Goal: Navigation & Orientation: Find specific page/section

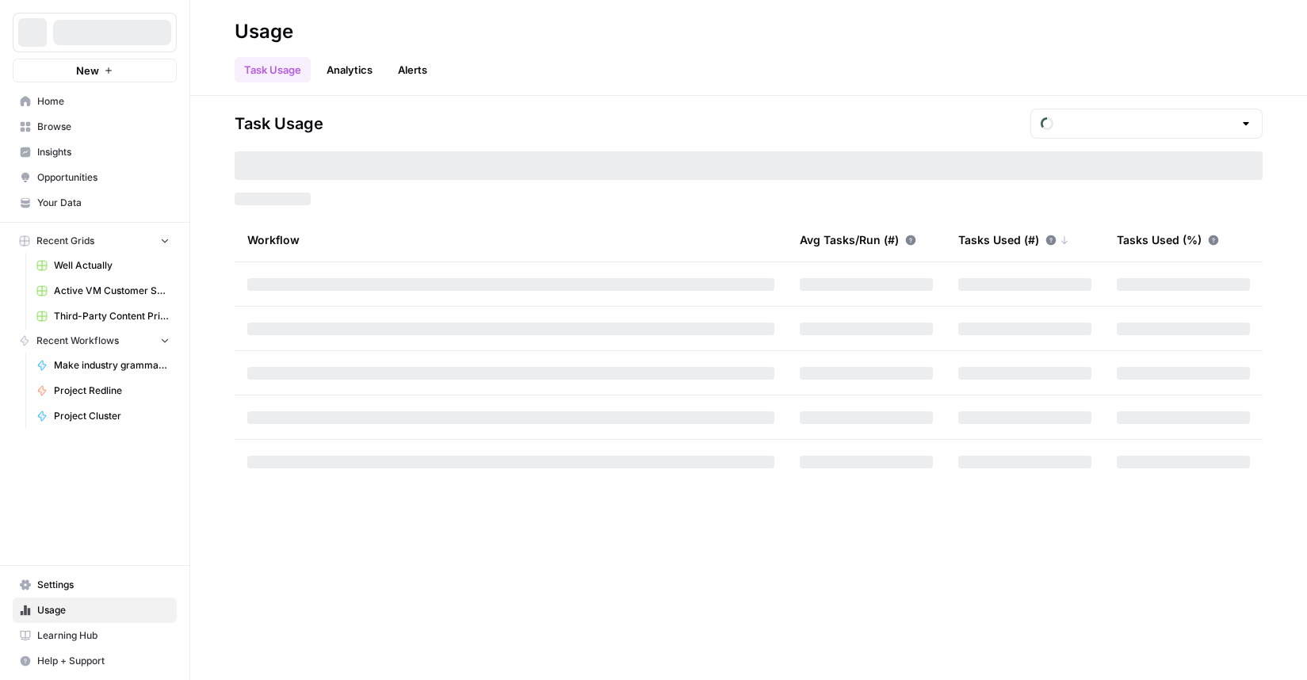
type input "October Tasks"
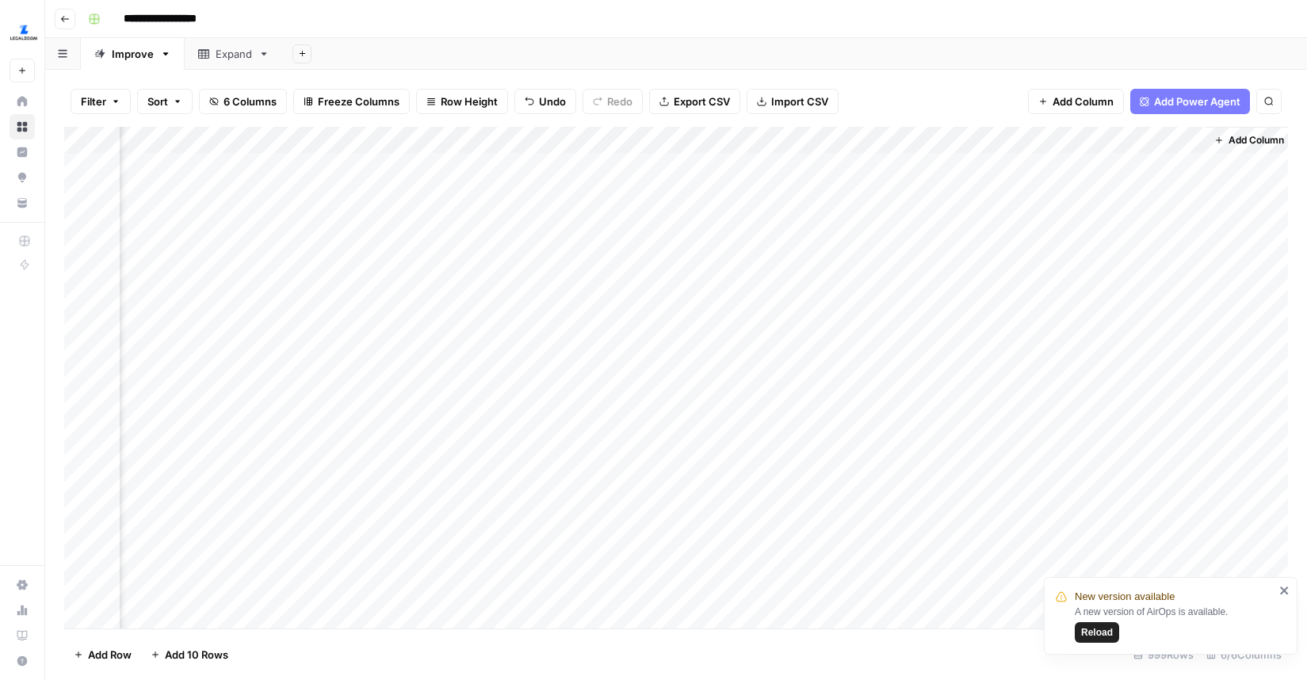
scroll to position [0, 346]
click at [1101, 169] on div "Add Column" at bounding box center [675, 378] width 1223 height 502
click at [1182, 162] on div "Add Column" at bounding box center [675, 378] width 1223 height 502
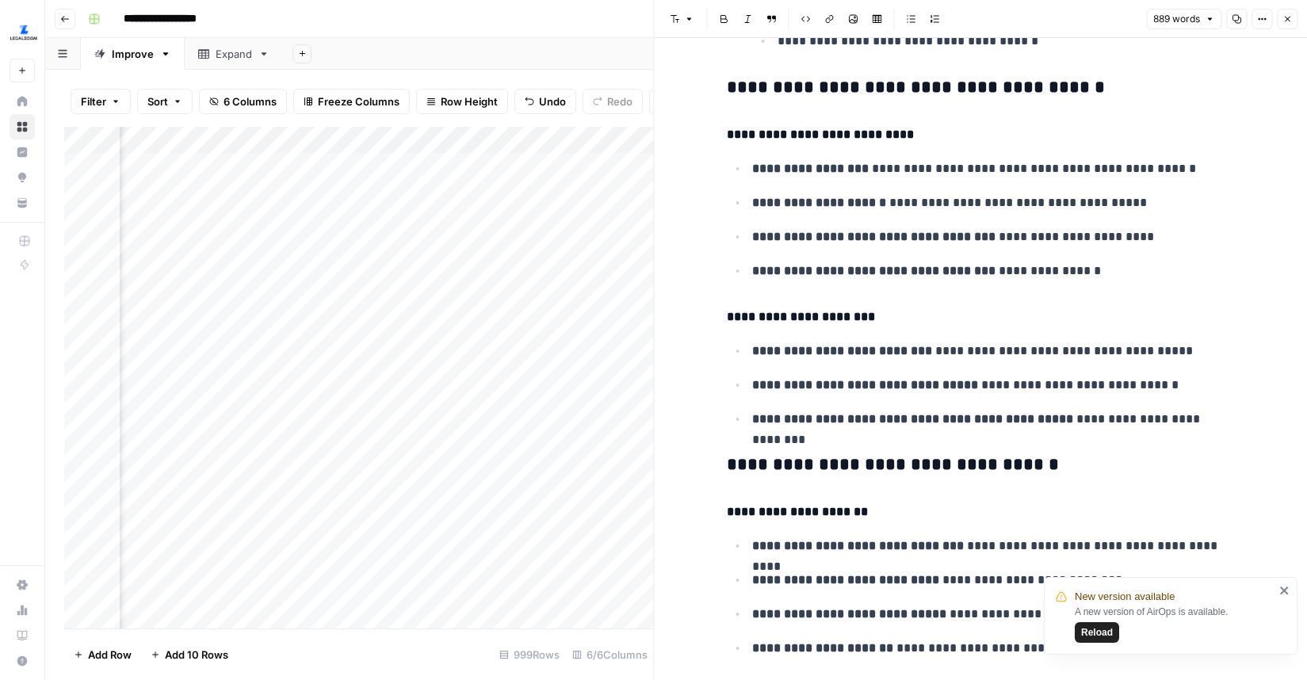
scroll to position [1410, 0]
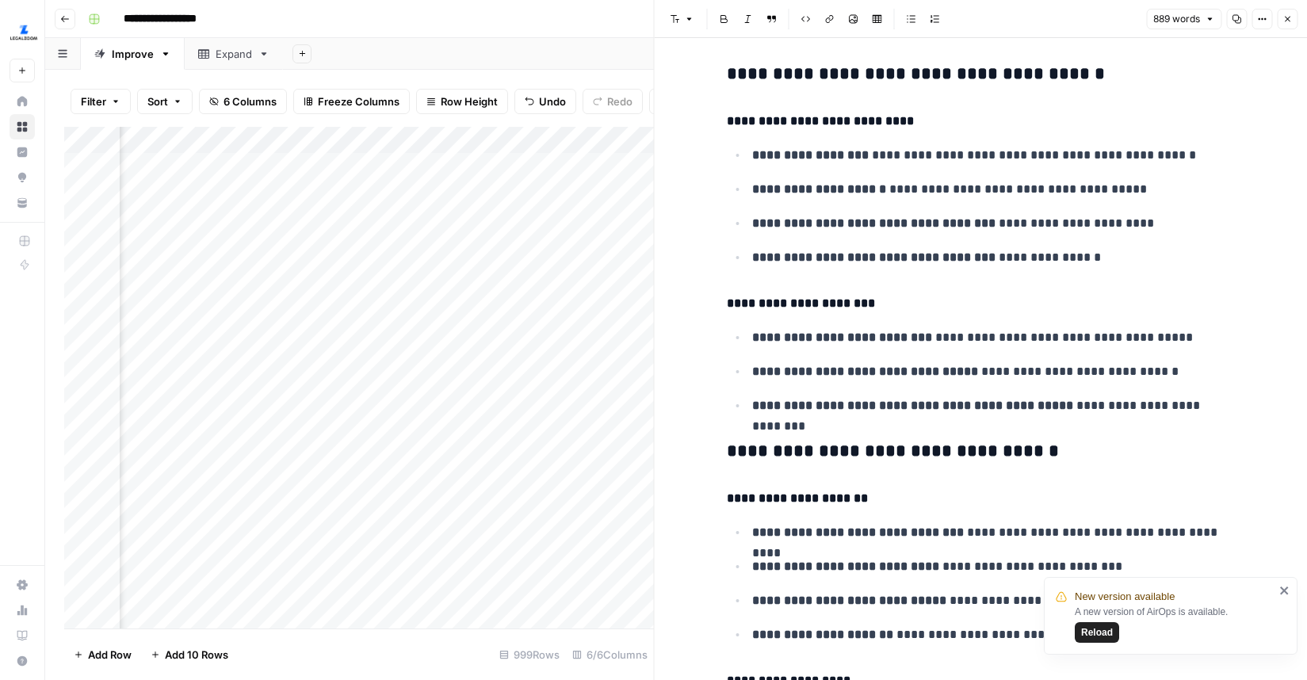
click at [1288, 21] on icon "button" at bounding box center [1287, 19] width 10 height 10
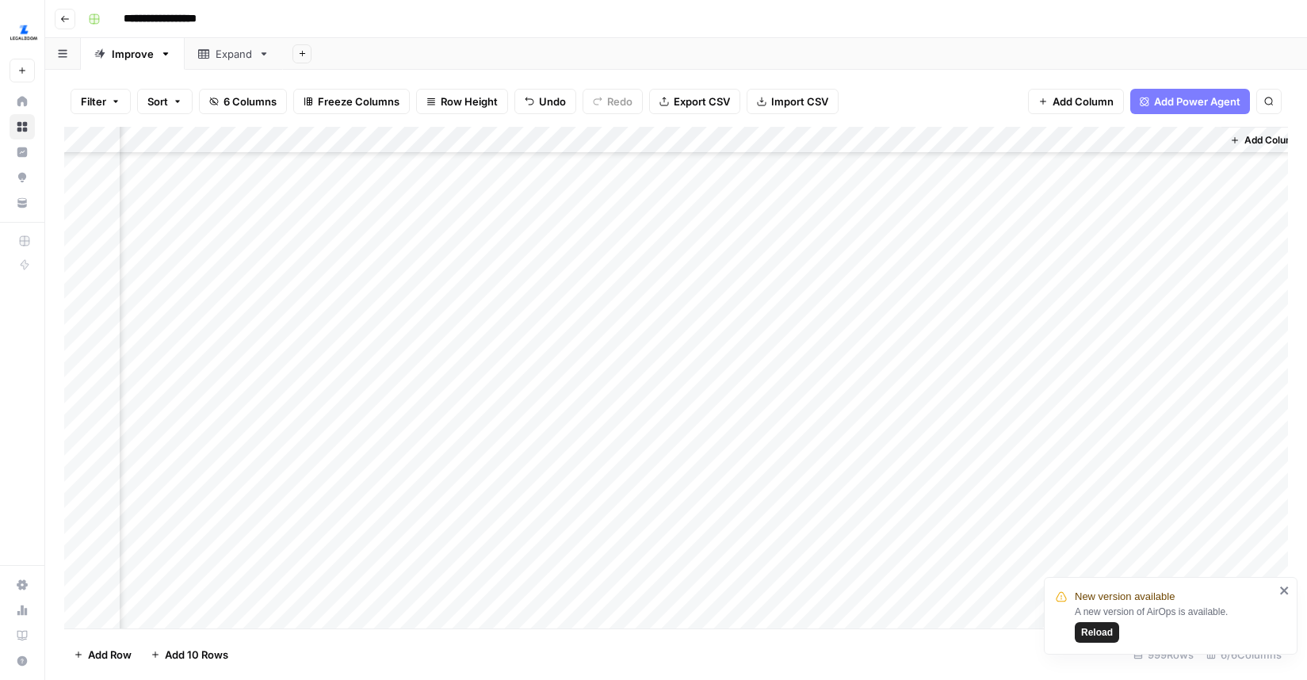
scroll to position [1925, 325]
type input "*******"
click at [398, 166] on div "Add Column" at bounding box center [675, 378] width 1223 height 502
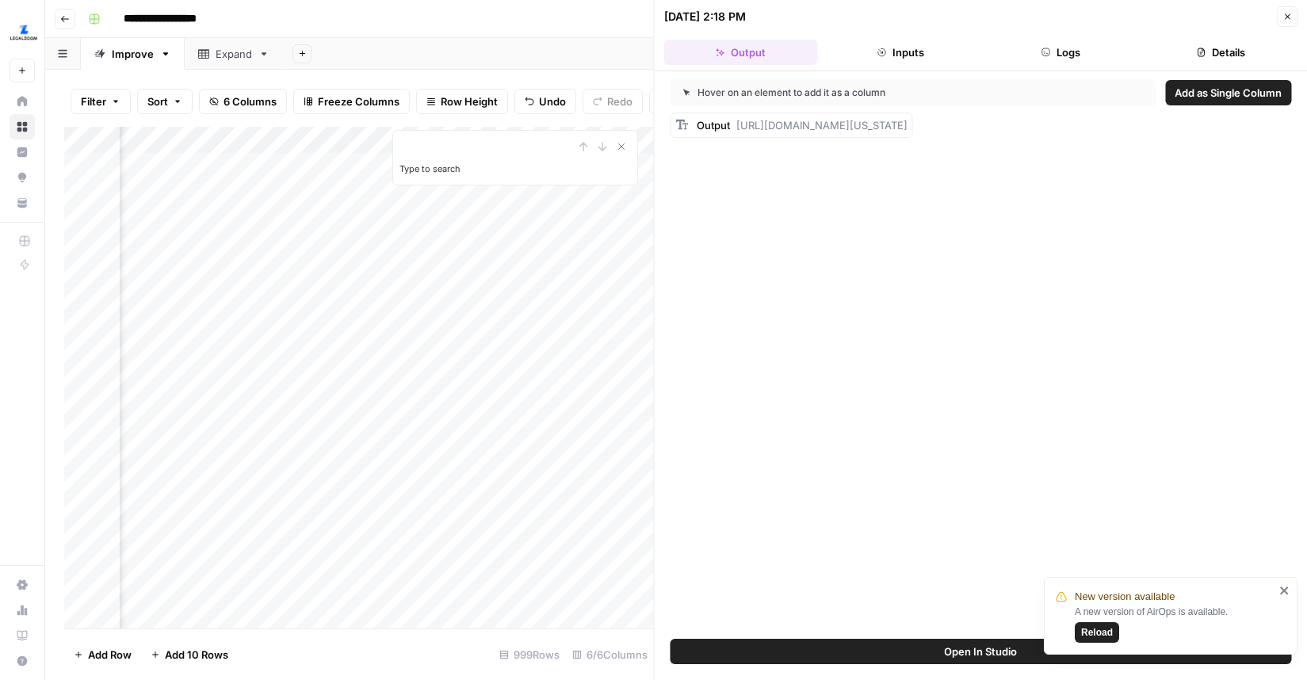
click at [1053, 61] on button "Logs" at bounding box center [1060, 52] width 154 height 25
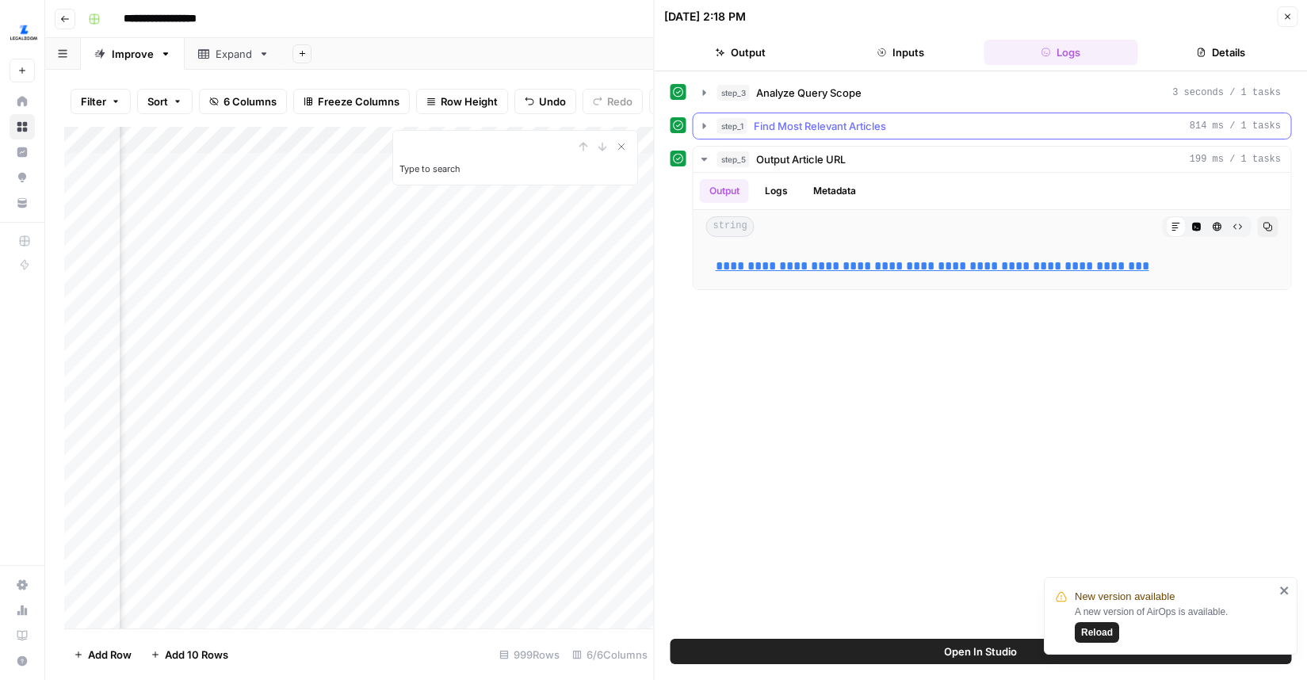
click at [706, 124] on icon "button" at bounding box center [704, 126] width 13 height 13
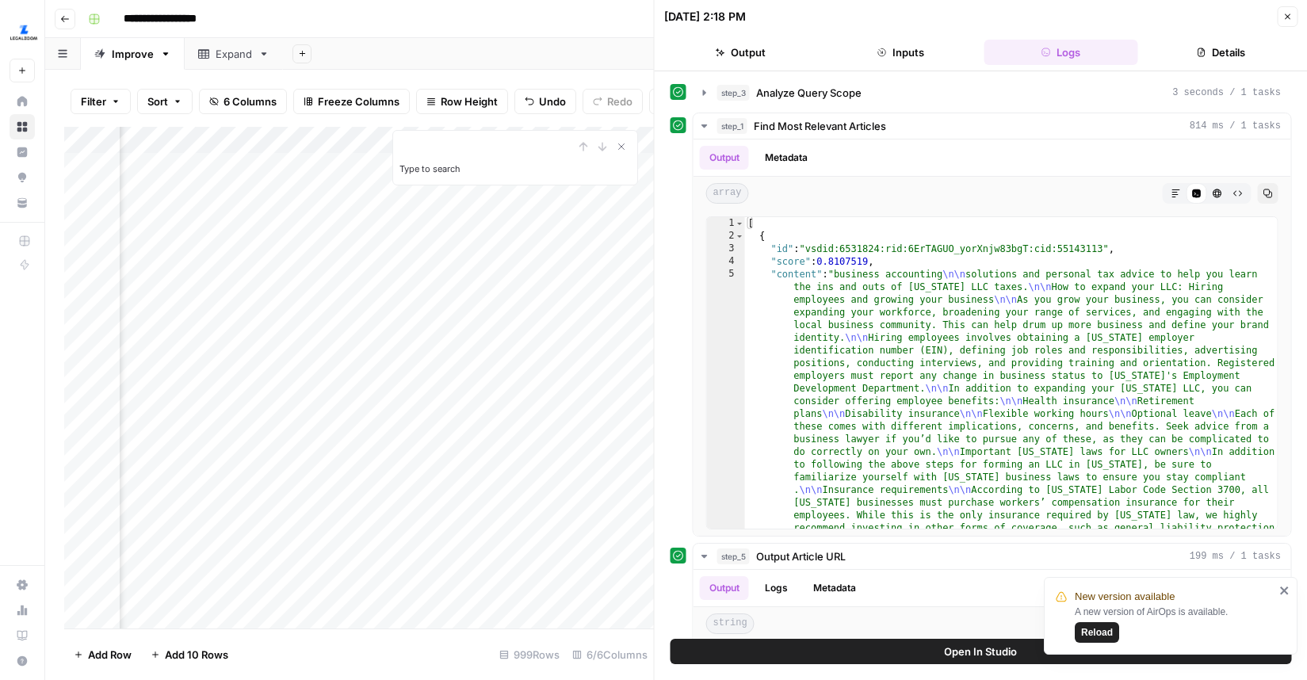
click at [1290, 18] on icon "button" at bounding box center [1287, 17] width 10 height 10
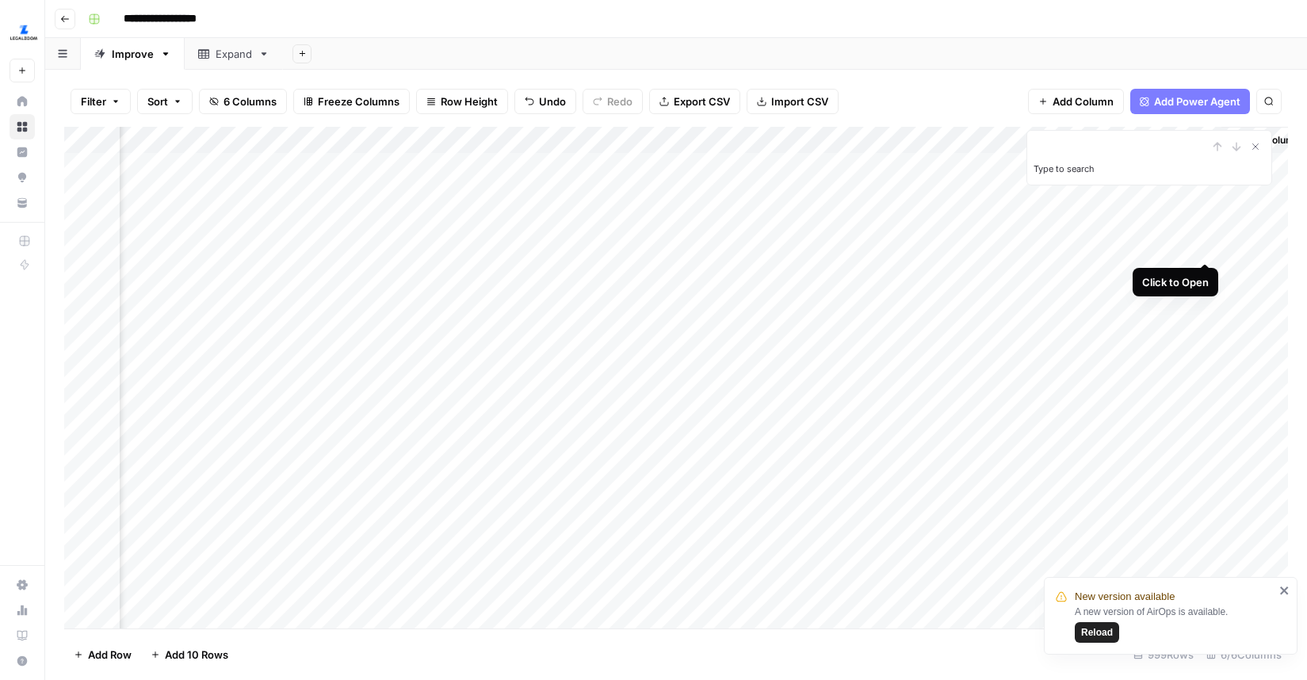
click at [1200, 247] on div "Add Column" at bounding box center [675, 378] width 1223 height 502
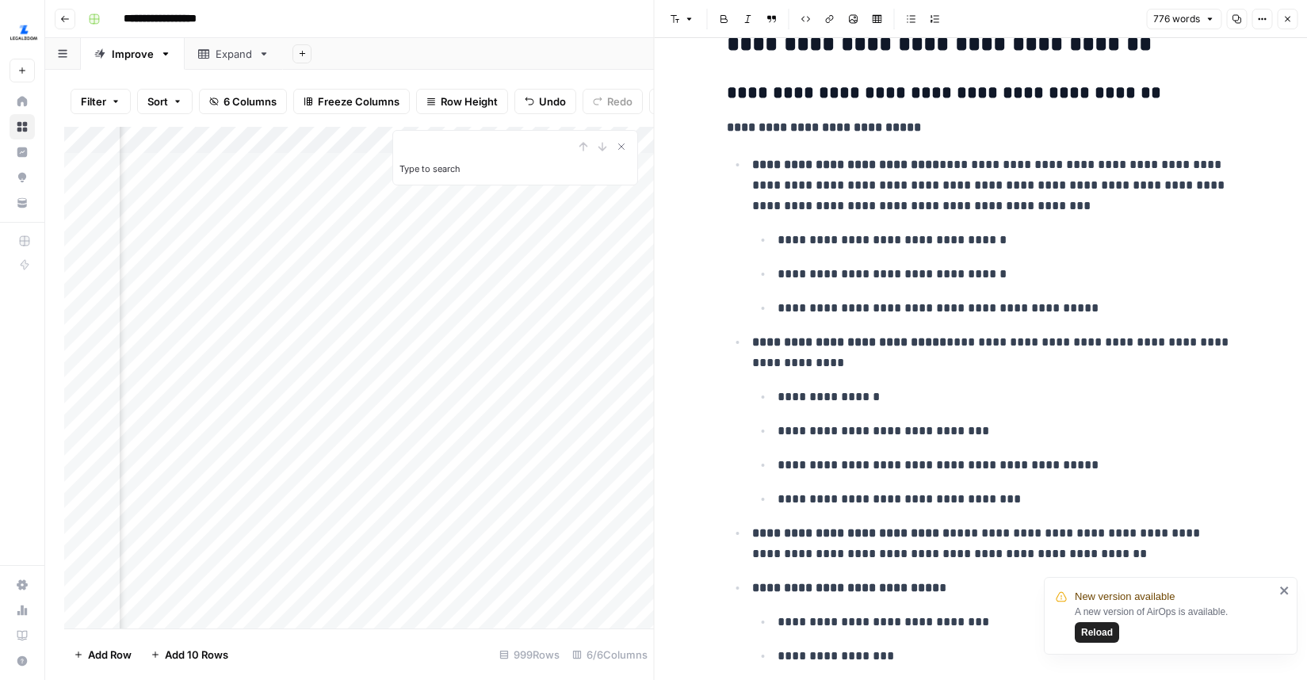
scroll to position [39, 0]
click at [1288, 19] on icon "button" at bounding box center [1287, 20] width 6 height 6
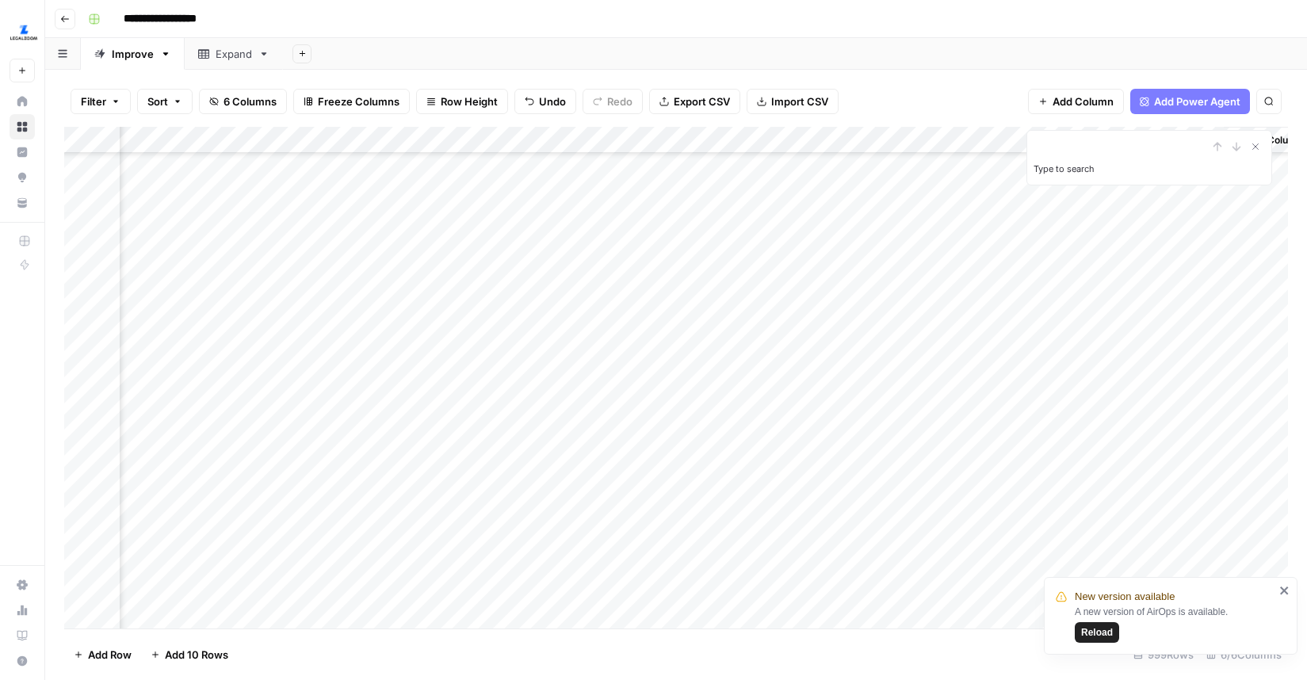
scroll to position [654, 322]
click at [1286, 587] on icon "close" at bounding box center [1284, 590] width 8 height 8
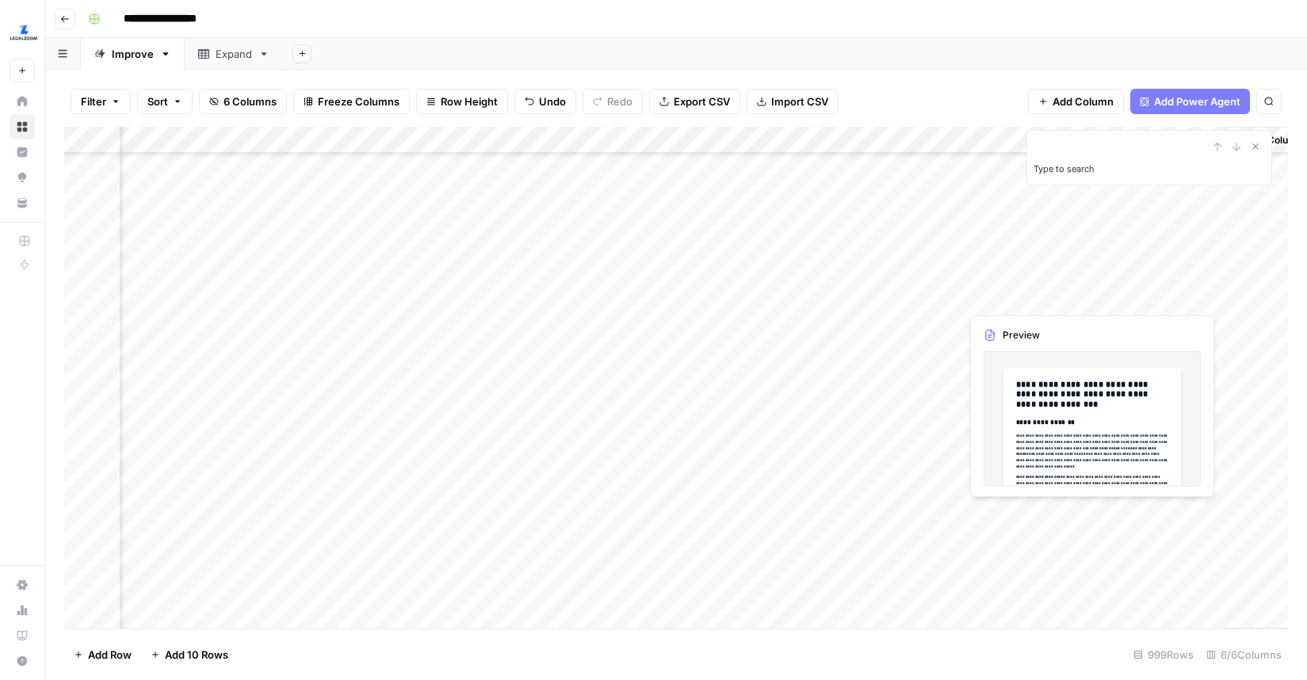
click at [1134, 299] on div "Add Column" at bounding box center [675, 378] width 1223 height 502
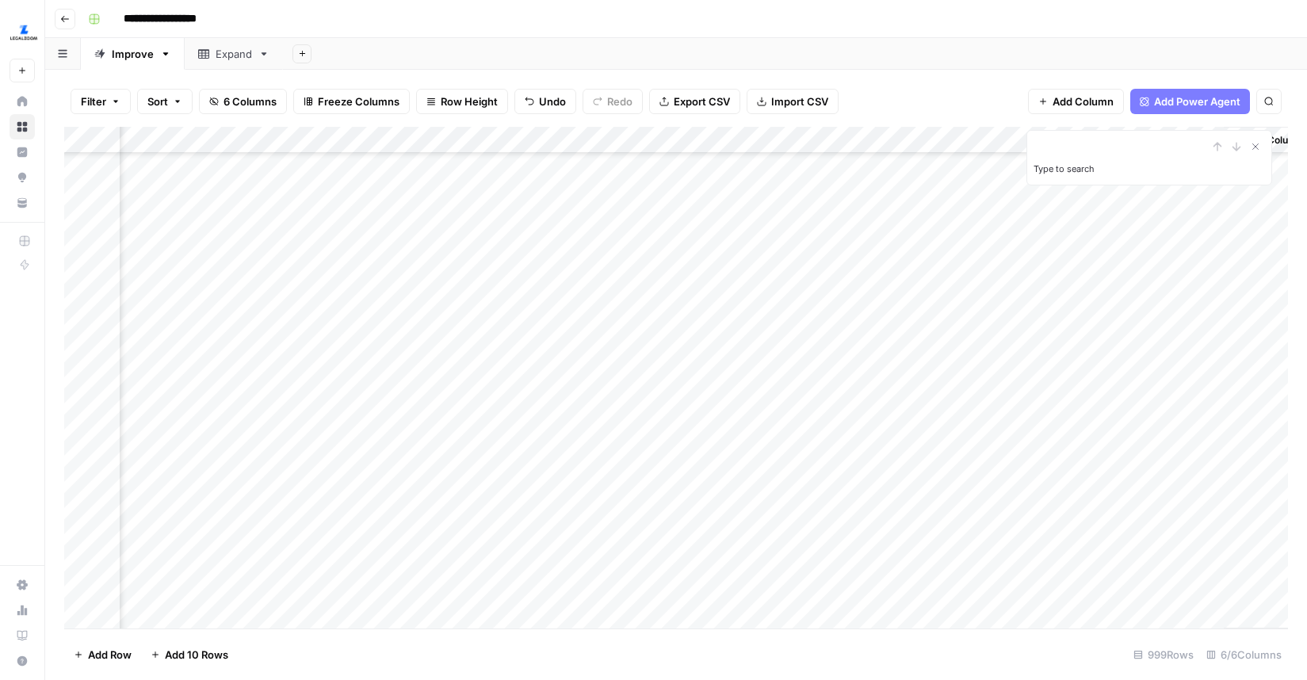
click at [1208, 292] on div "Add Column" at bounding box center [675, 378] width 1223 height 502
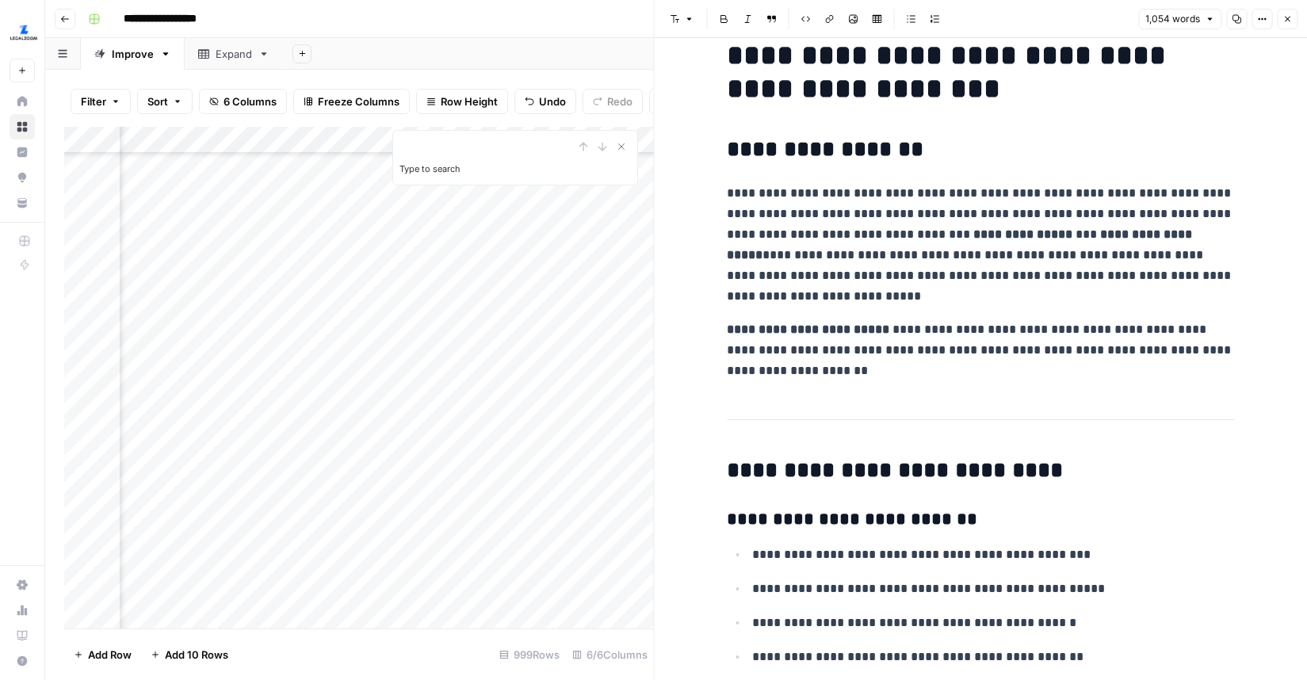
scroll to position [67, 0]
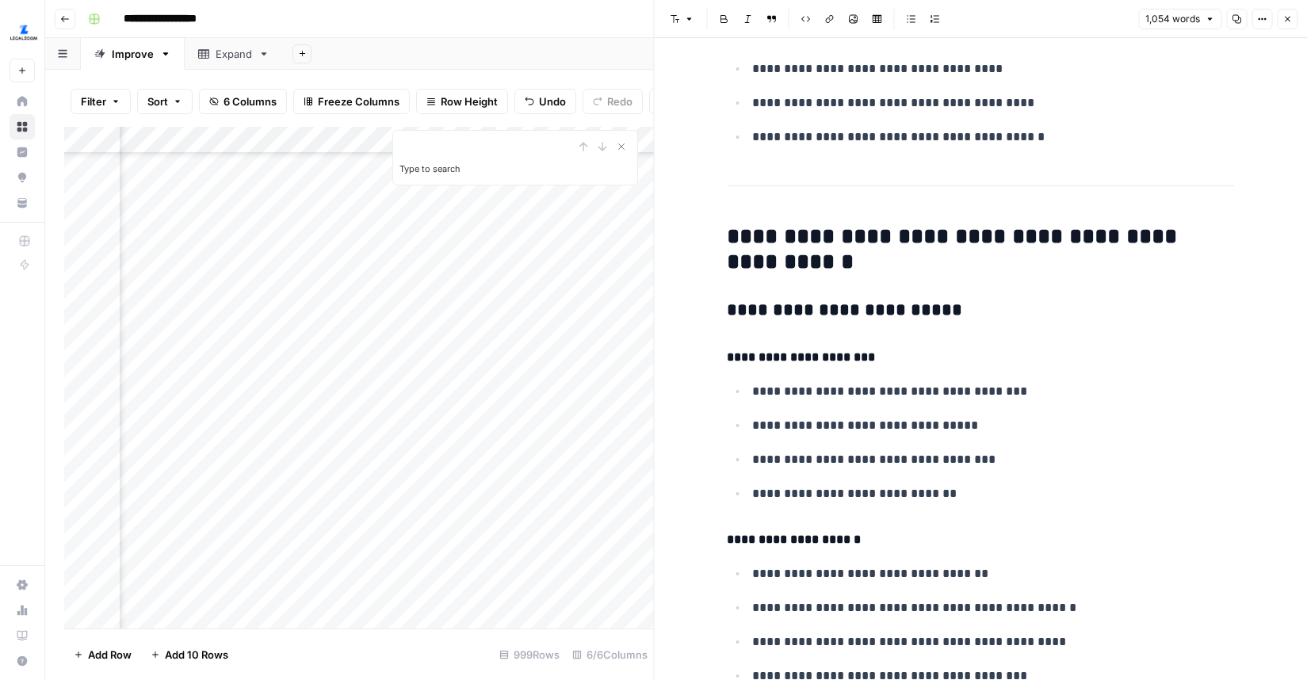
scroll to position [4418, 0]
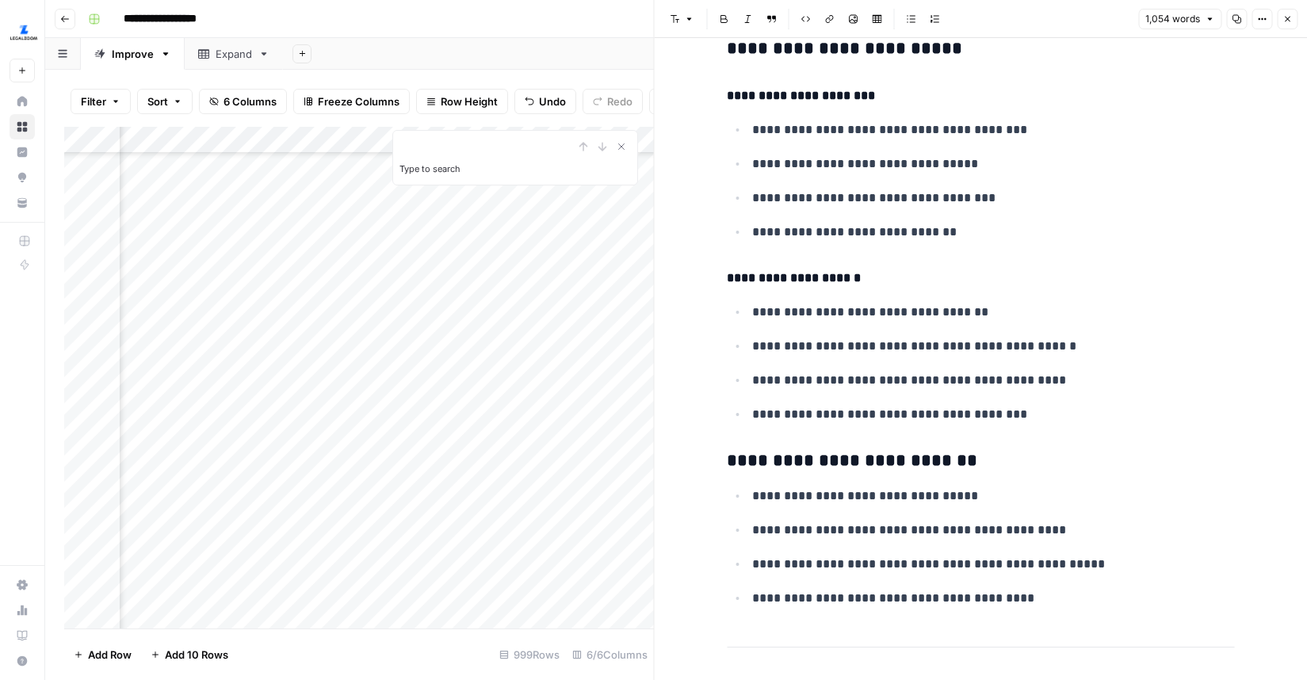
click at [1284, 25] on button "Close" at bounding box center [1286, 19] width 21 height 21
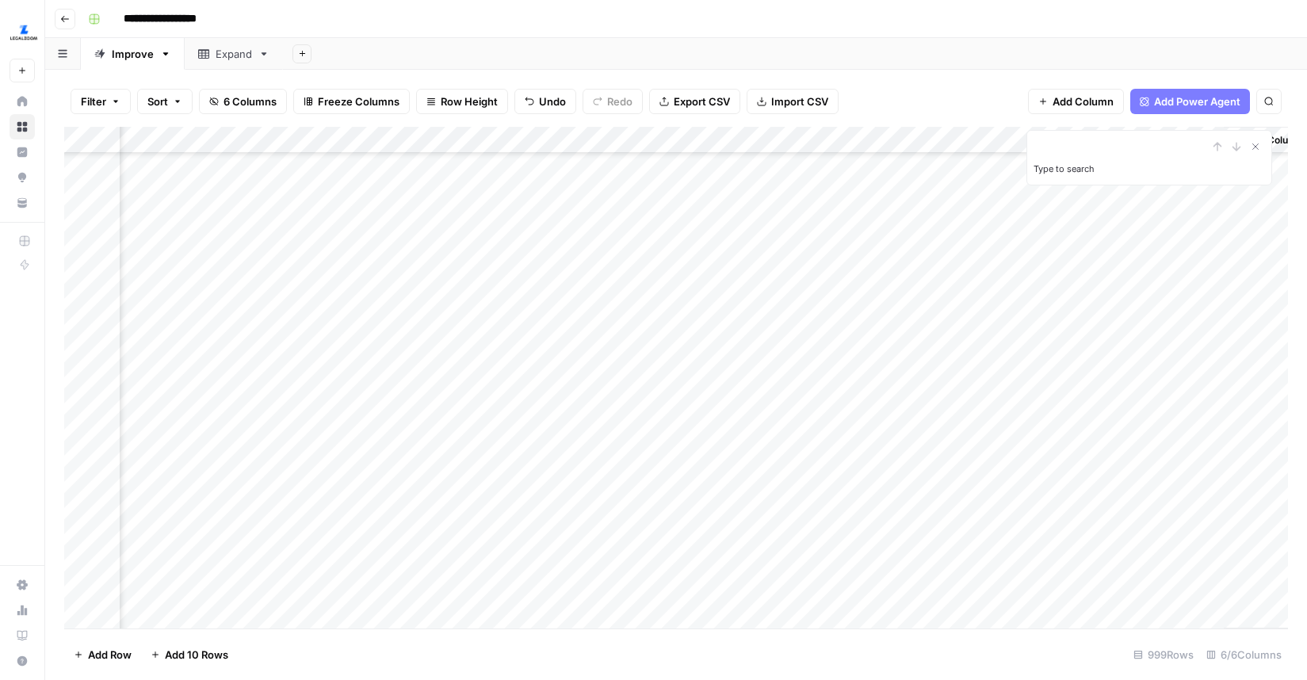
scroll to position [2568, 322]
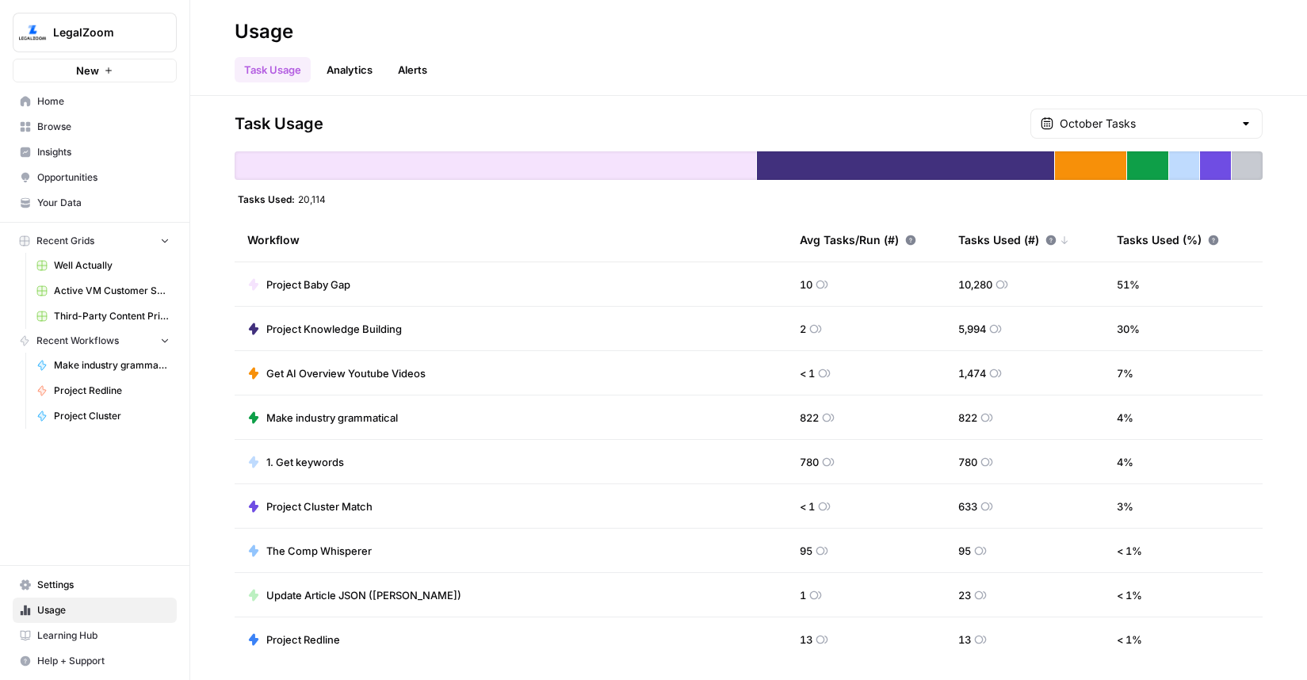
click at [75, 586] on span "Settings" at bounding box center [103, 585] width 132 height 14
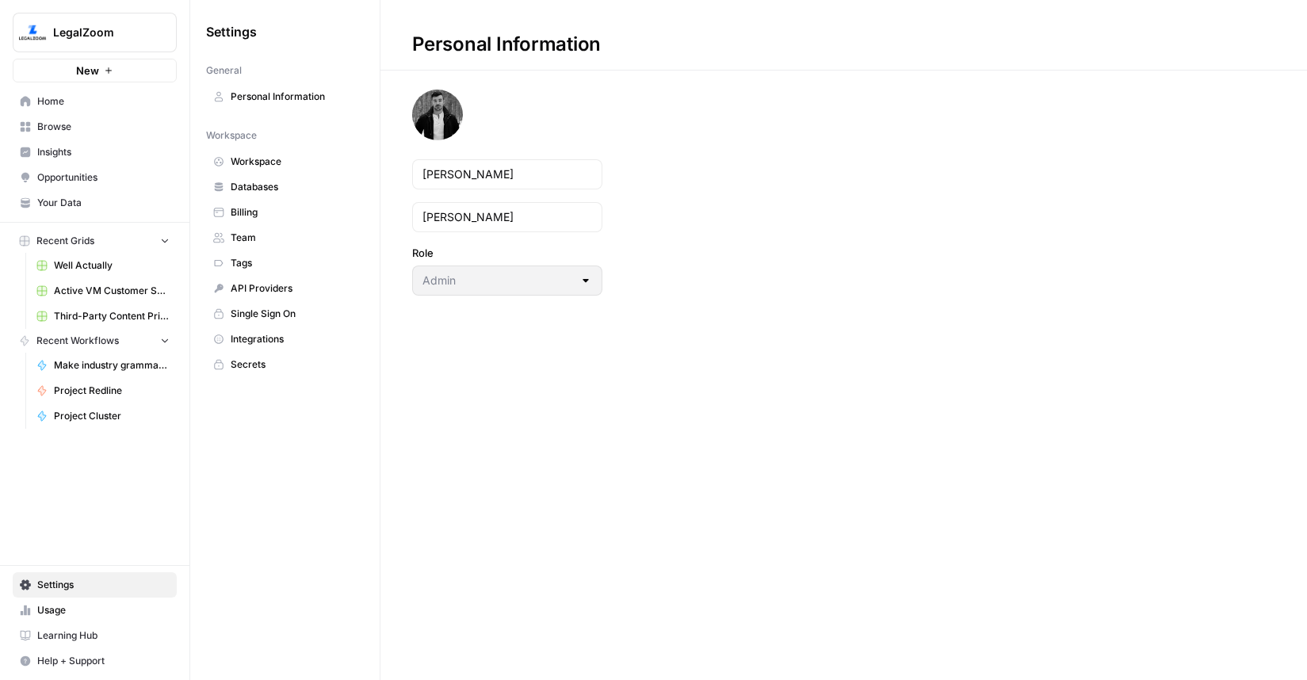
click at [246, 342] on span "Integrations" at bounding box center [294, 339] width 126 height 14
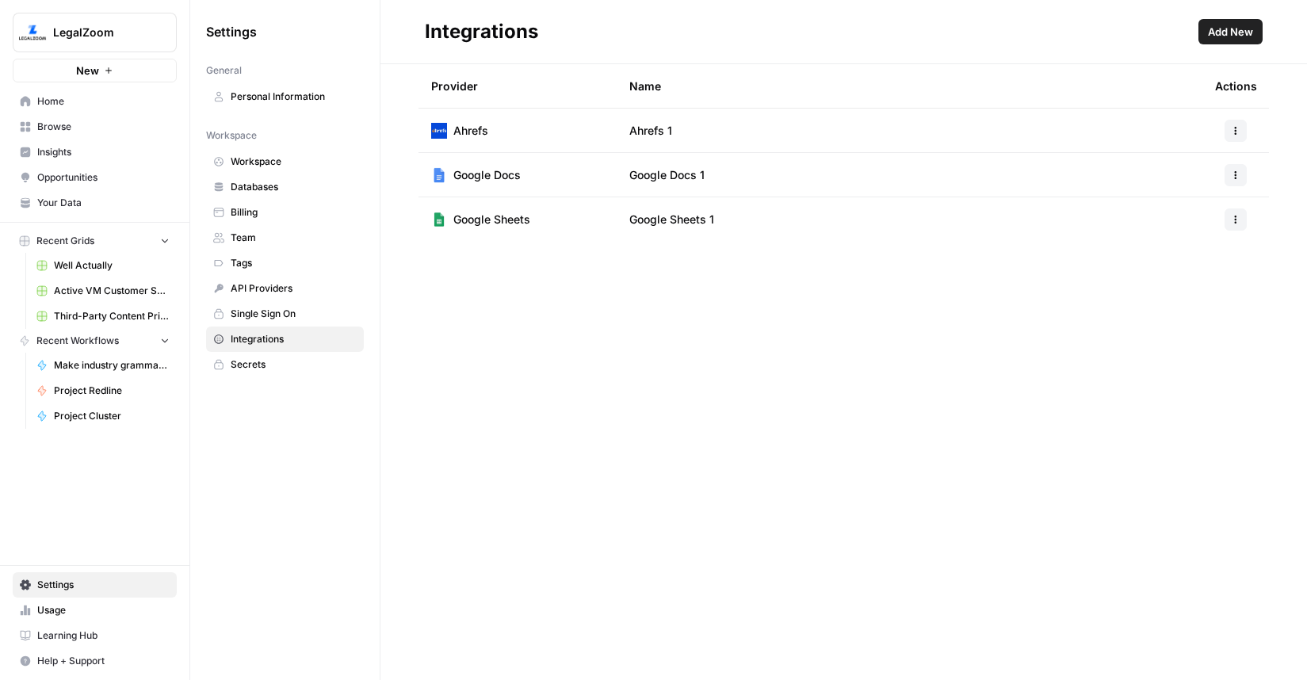
click at [257, 239] on span "Team" at bounding box center [294, 238] width 126 height 14
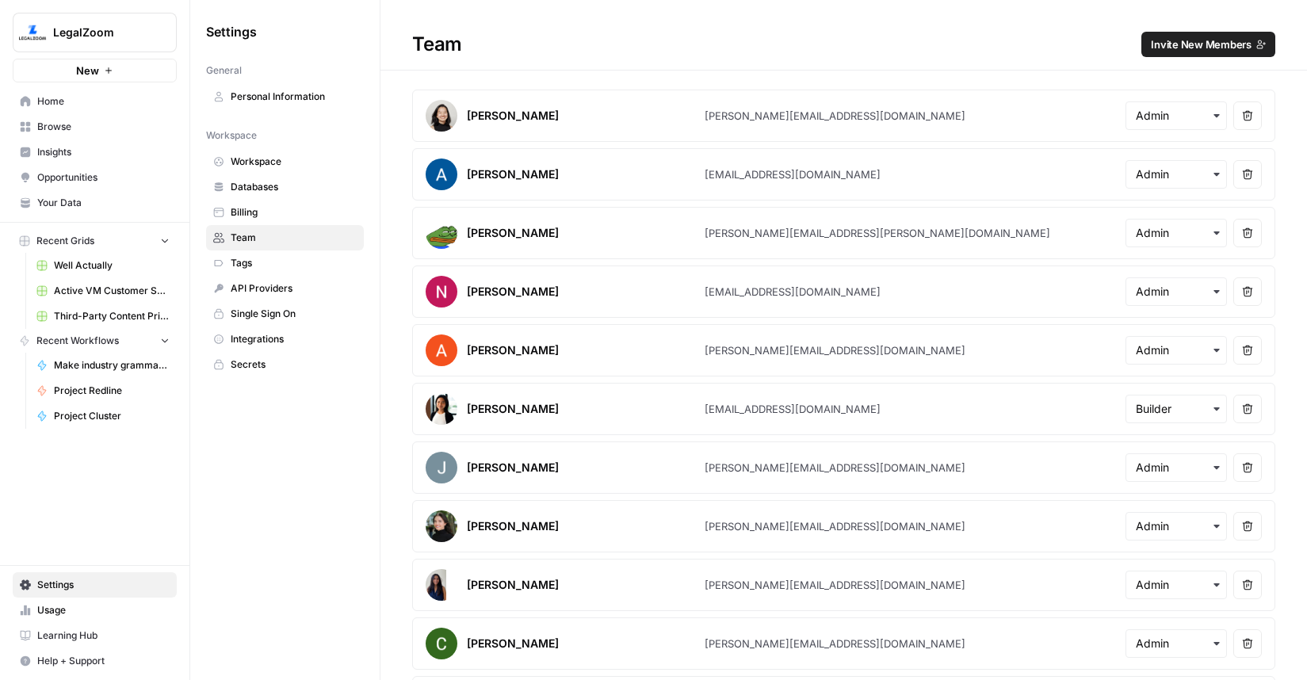
click at [254, 214] on span "Billing" at bounding box center [294, 212] width 126 height 14
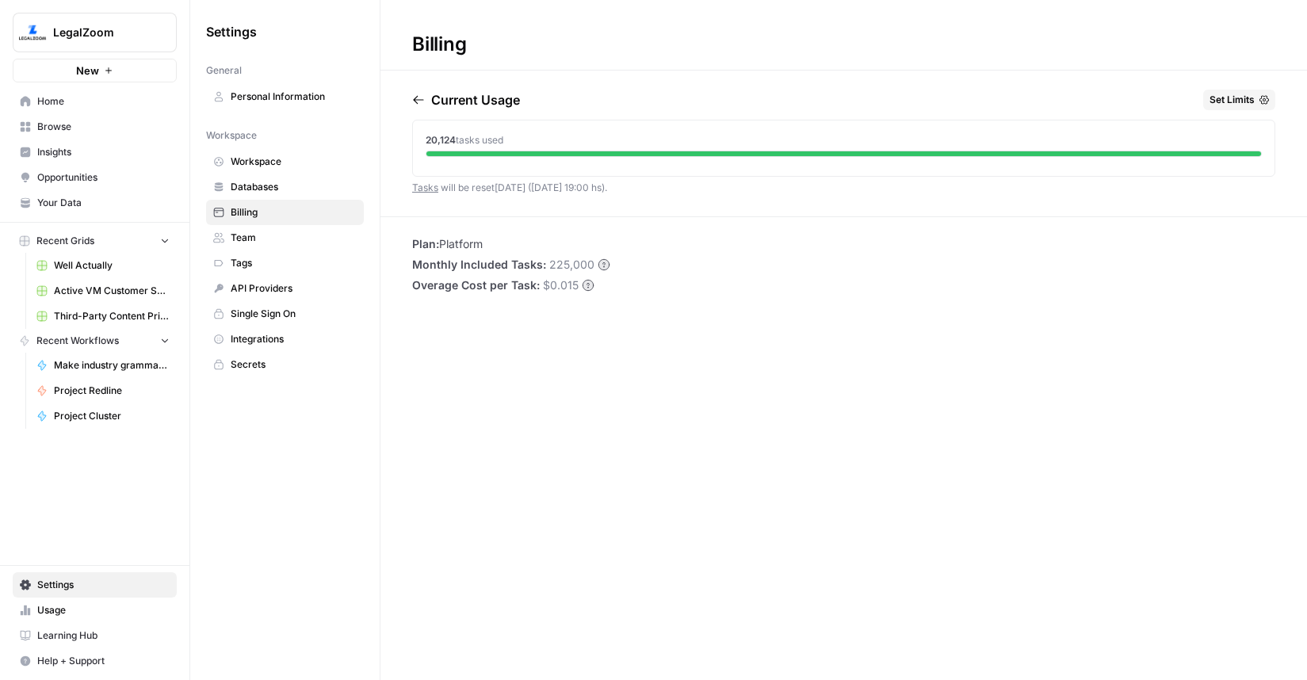
click at [261, 181] on span "Databases" at bounding box center [294, 187] width 126 height 14
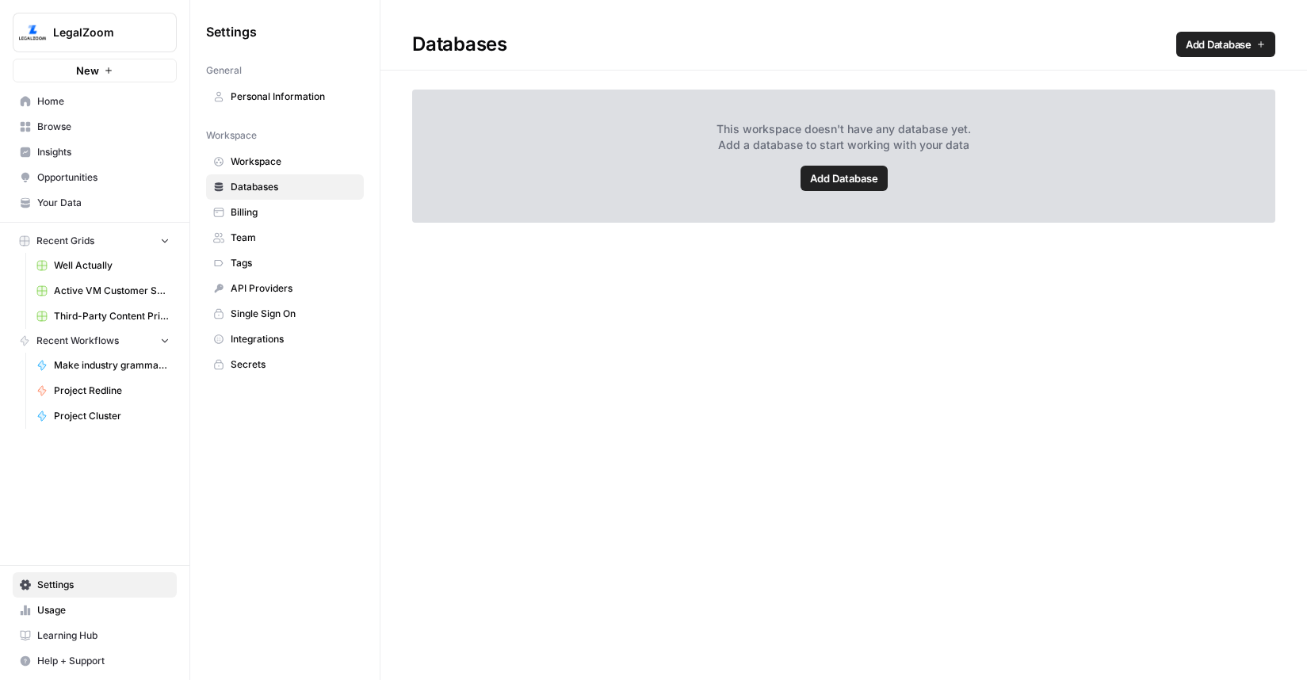
click at [262, 159] on span "Workspace" at bounding box center [294, 162] width 126 height 14
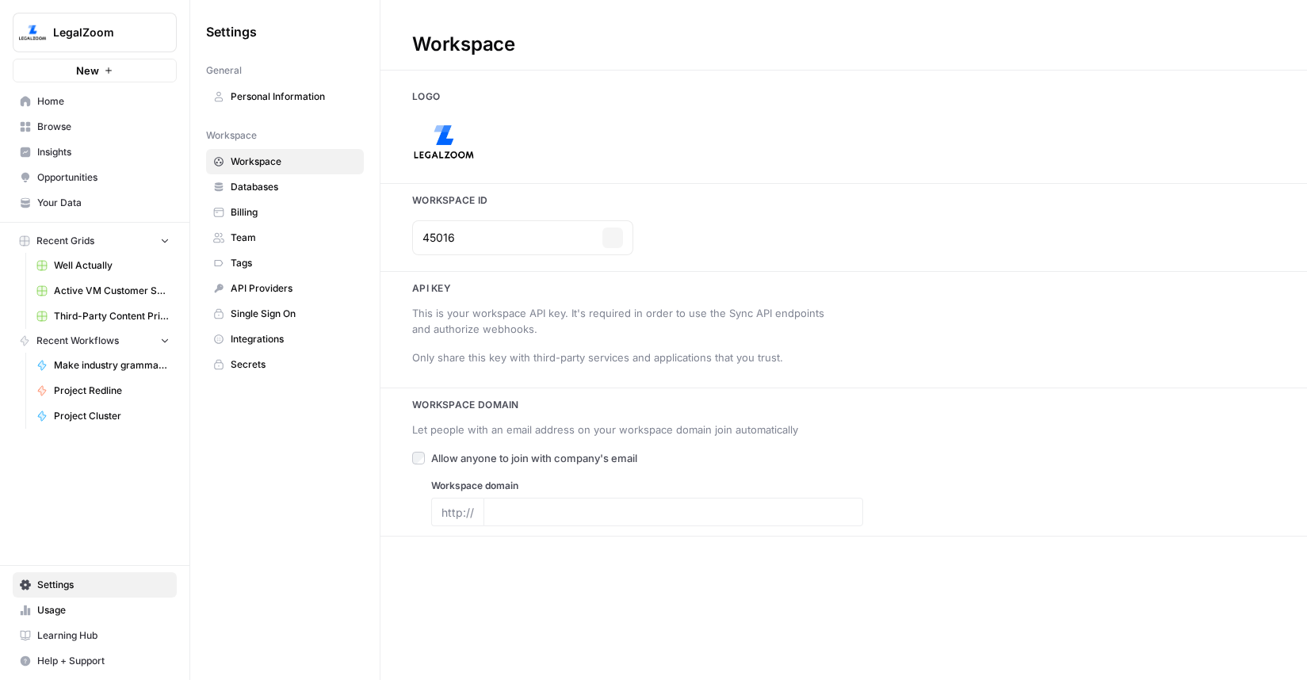
type input "https://www.legalzoom.com/"
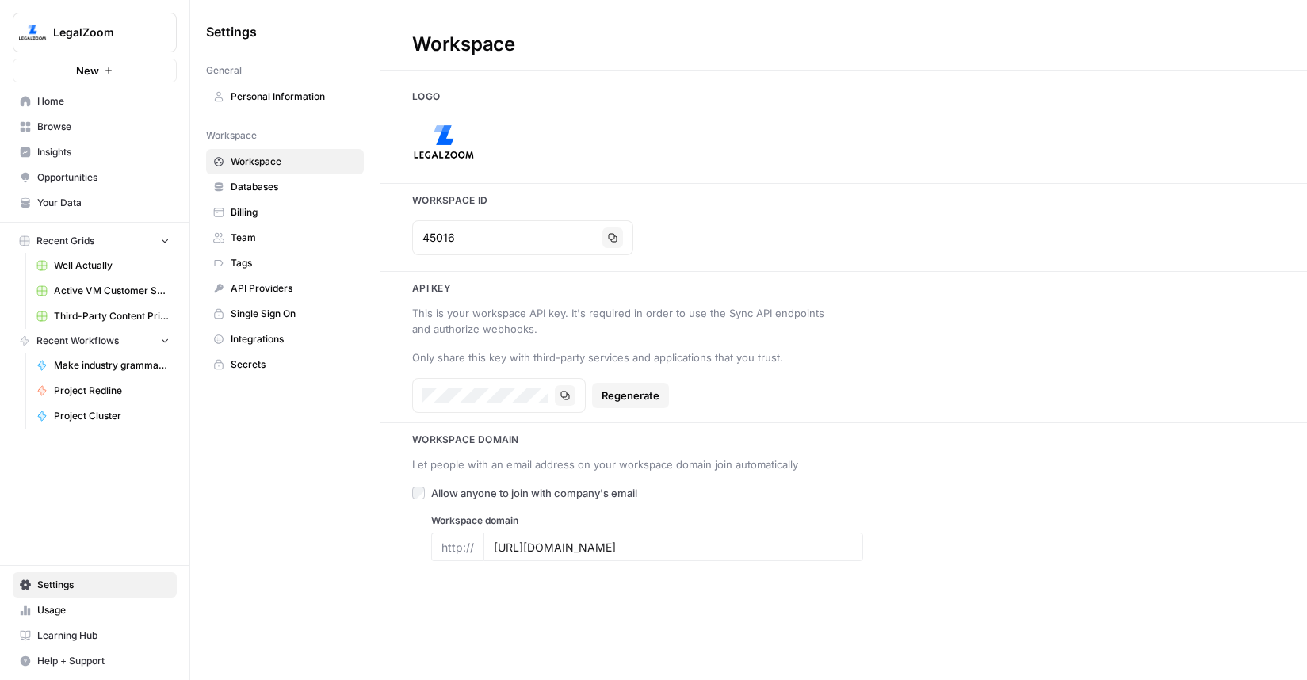
click at [55, 104] on span "Home" at bounding box center [103, 101] width 132 height 14
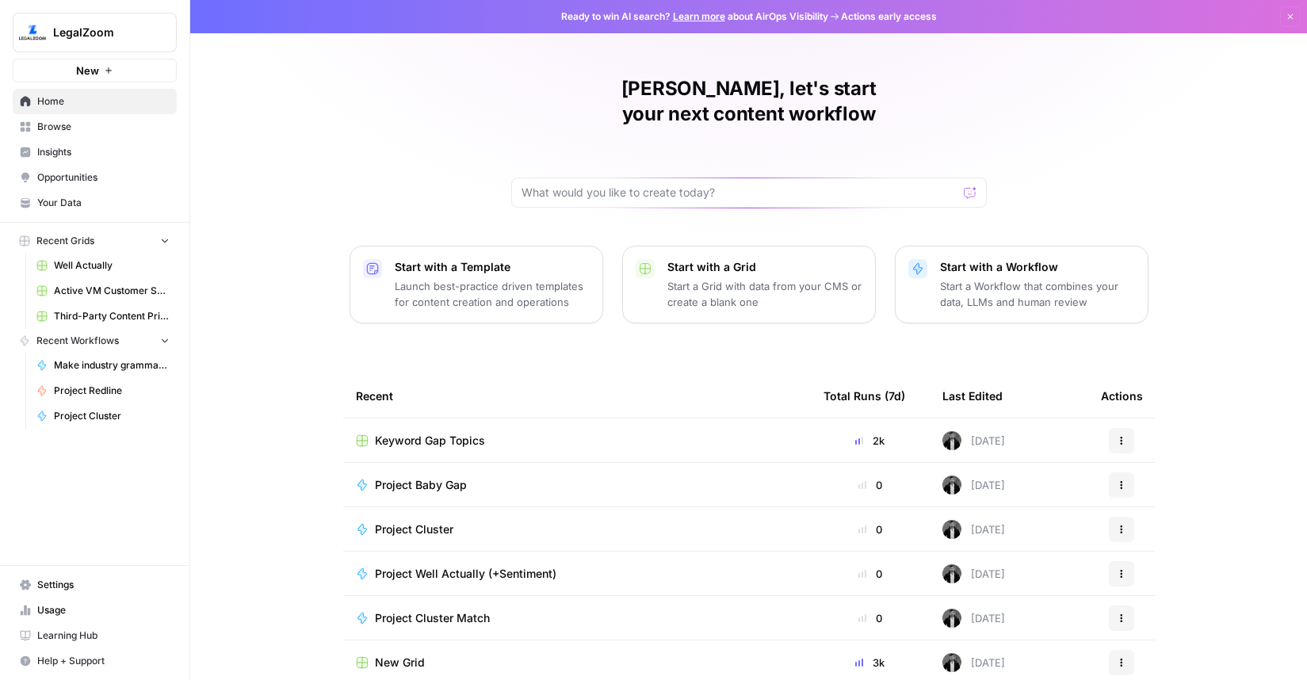
click at [87, 134] on link "Browse" at bounding box center [95, 126] width 164 height 25
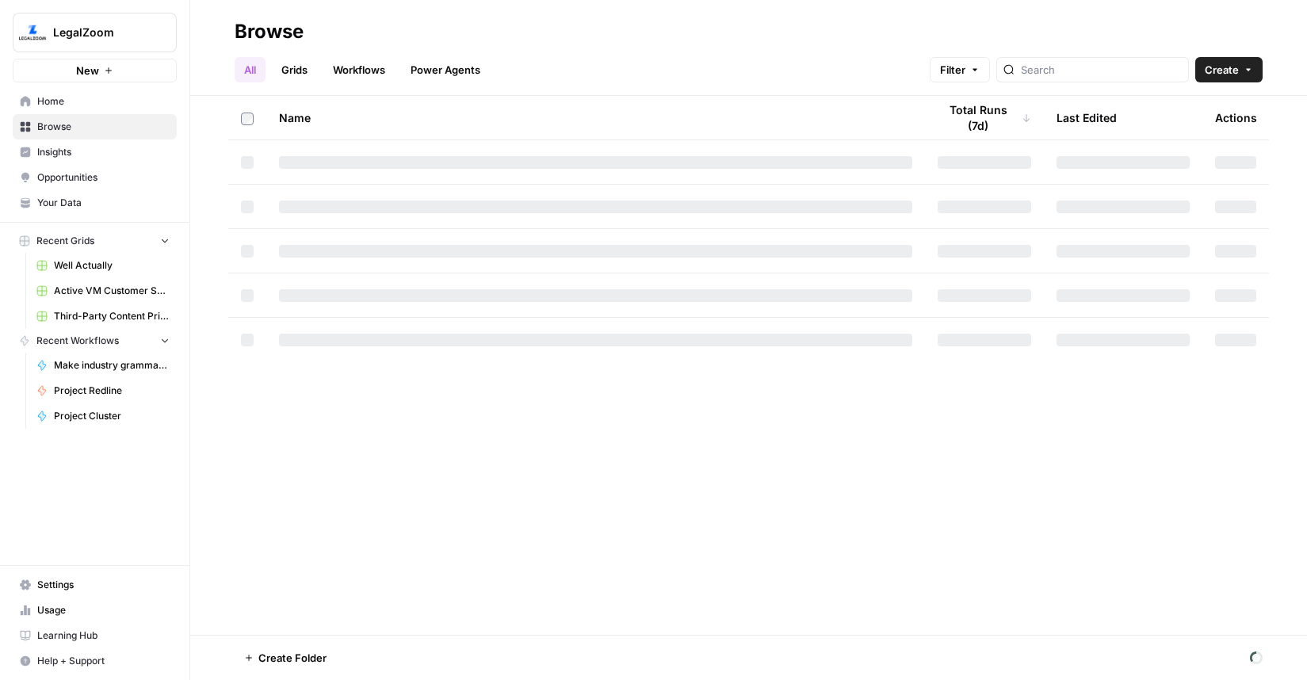
click at [79, 174] on span "Opportunities" at bounding box center [103, 177] width 132 height 14
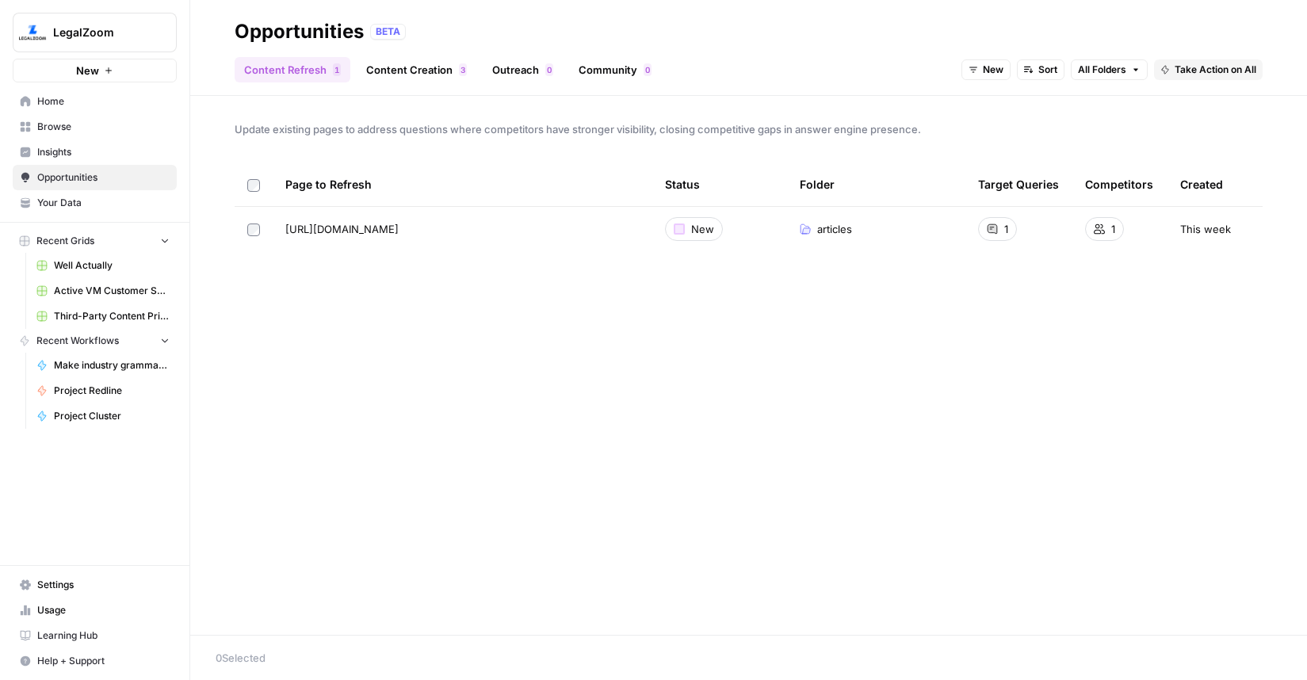
click at [78, 204] on span "Your Data" at bounding box center [103, 203] width 132 height 14
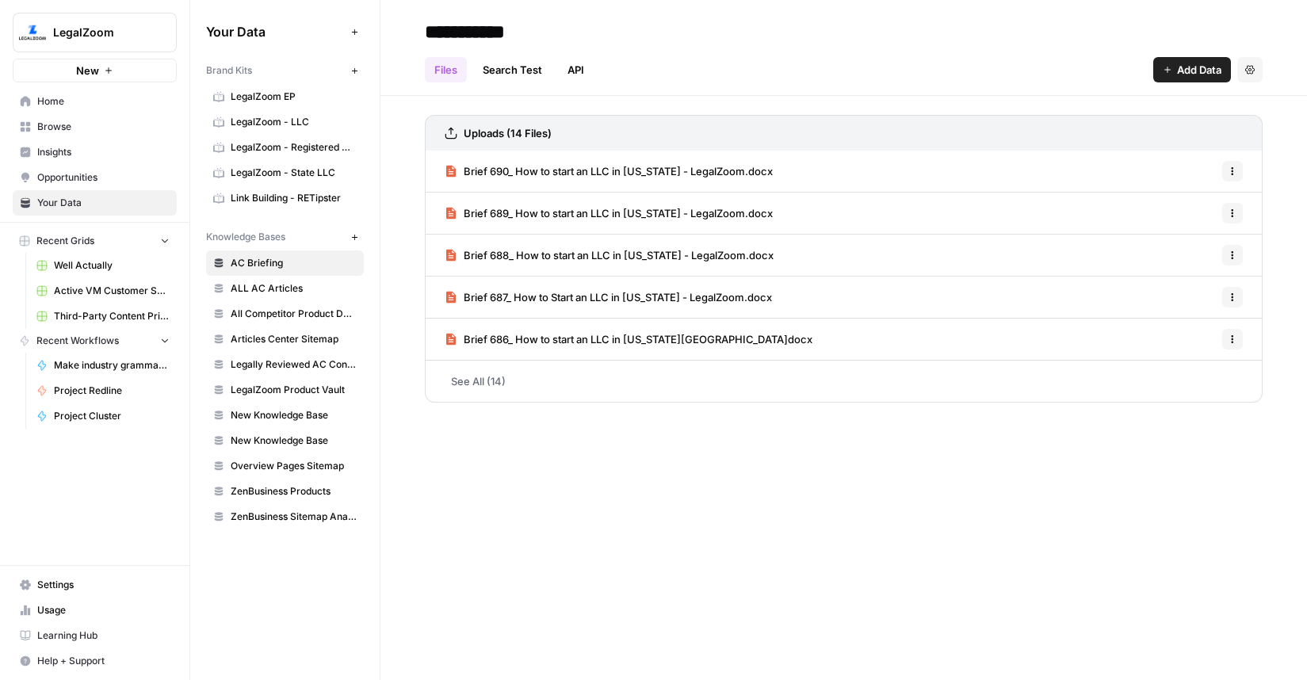
click at [89, 591] on span "Settings" at bounding box center [103, 585] width 132 height 14
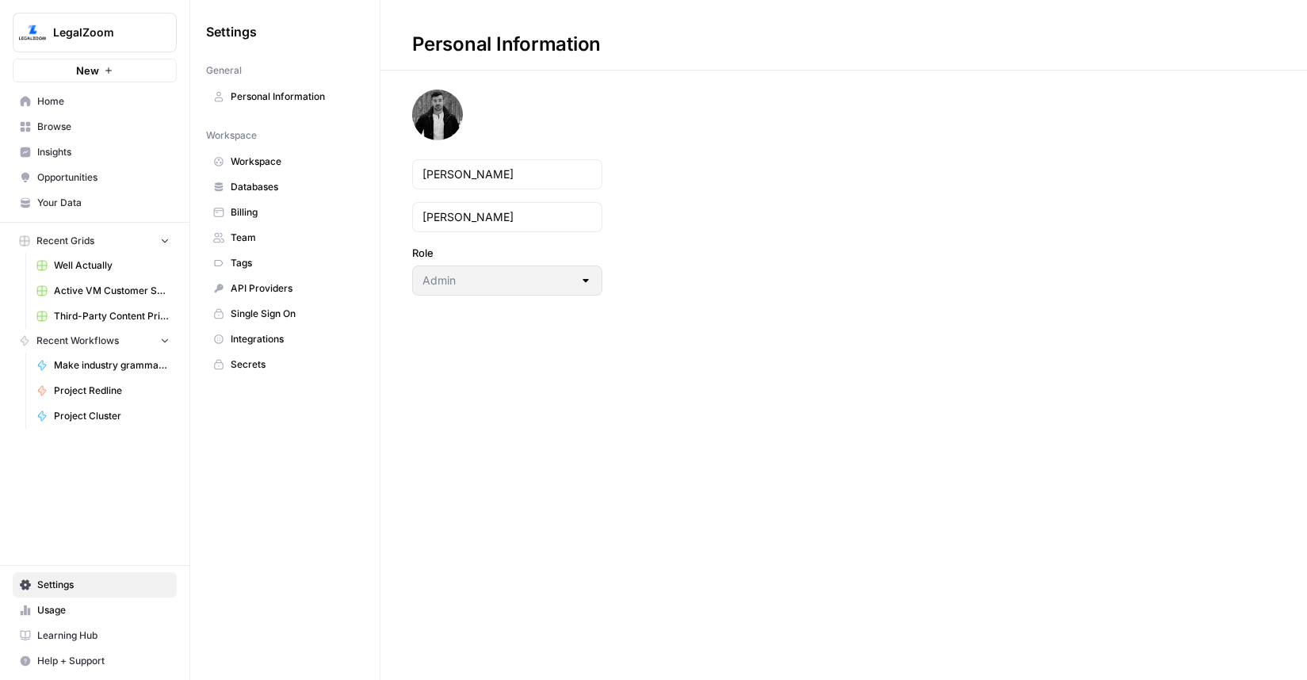
click at [273, 282] on span "API Providers" at bounding box center [294, 288] width 126 height 14
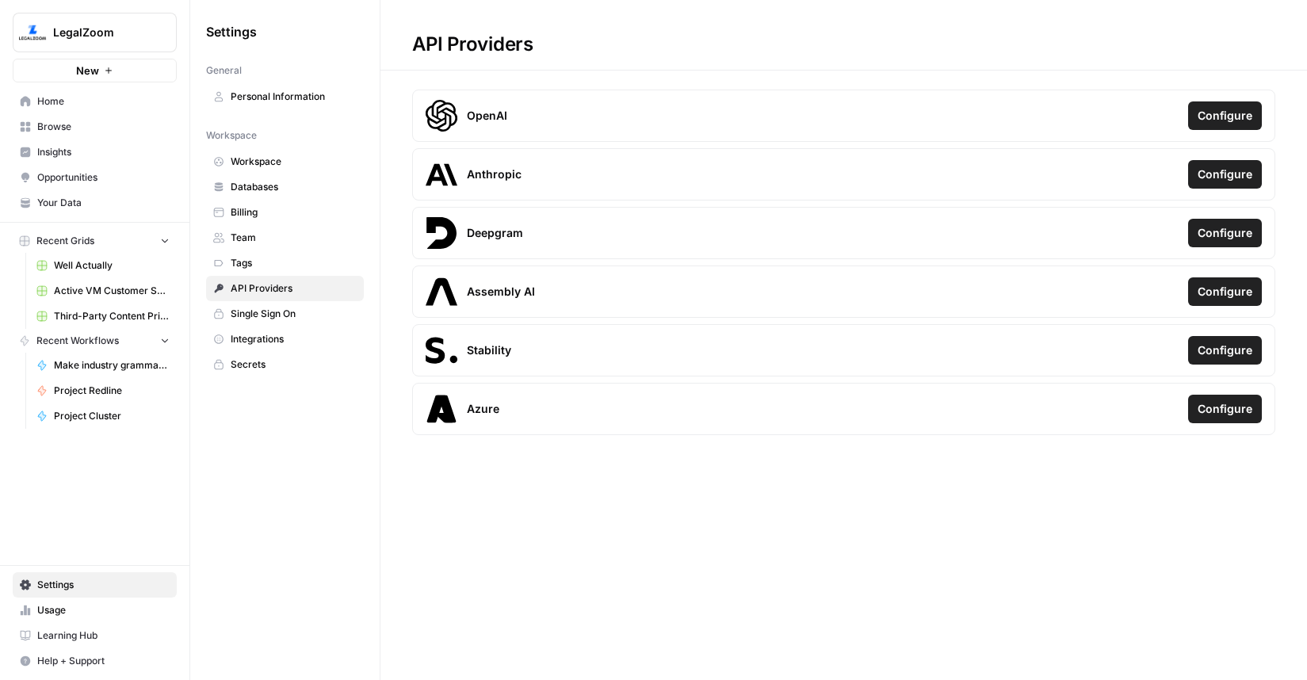
click at [272, 166] on span "Workspace" at bounding box center [294, 162] width 126 height 14
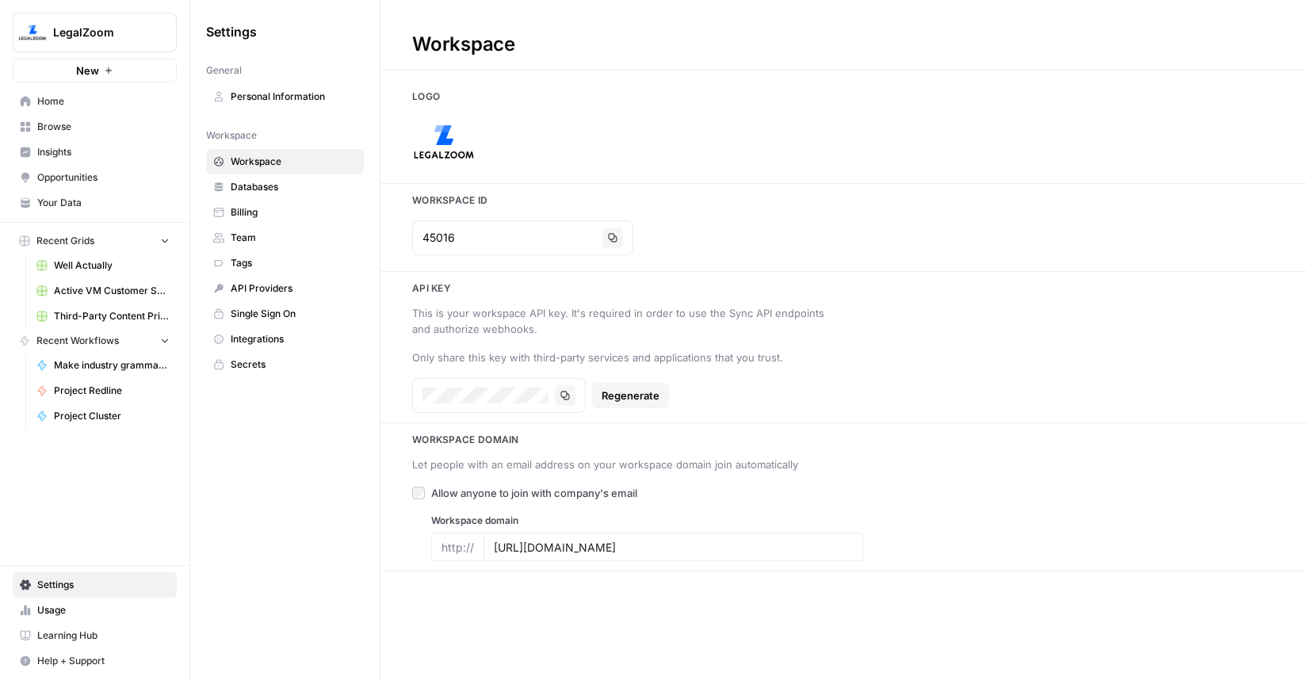
click at [272, 181] on span "Databases" at bounding box center [294, 187] width 126 height 14
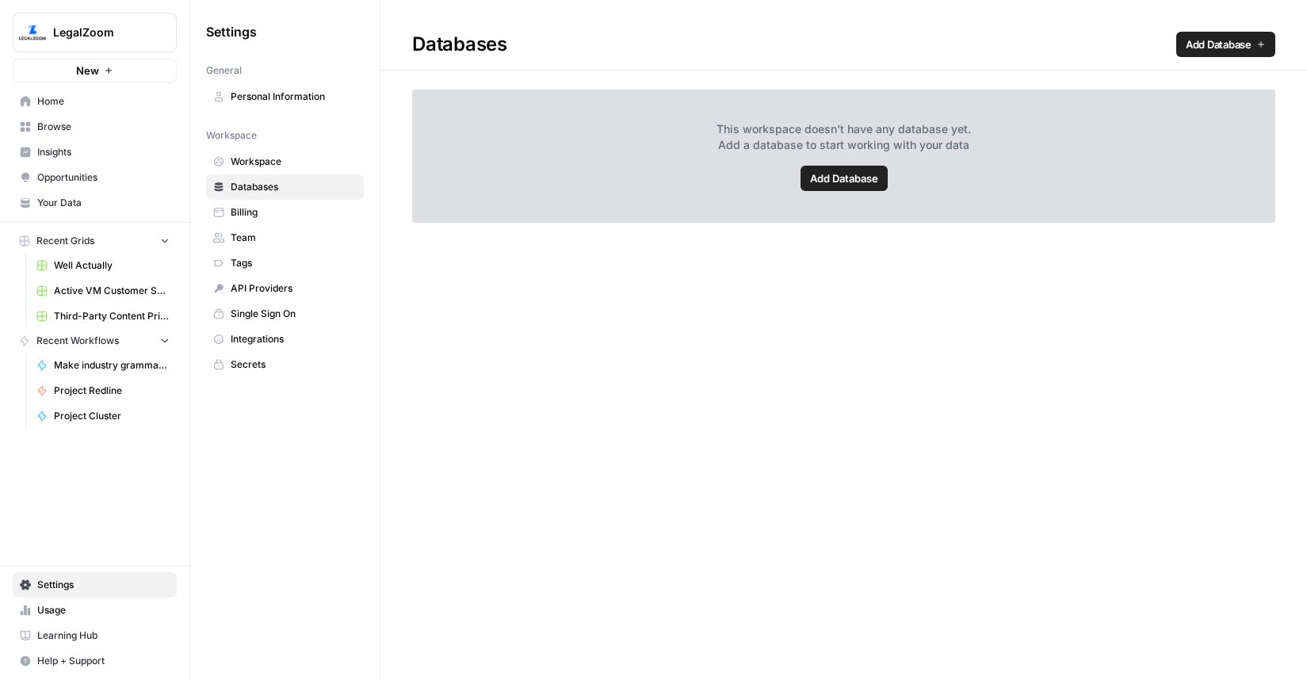
click at [55, 607] on span "Usage" at bounding box center [103, 610] width 132 height 14
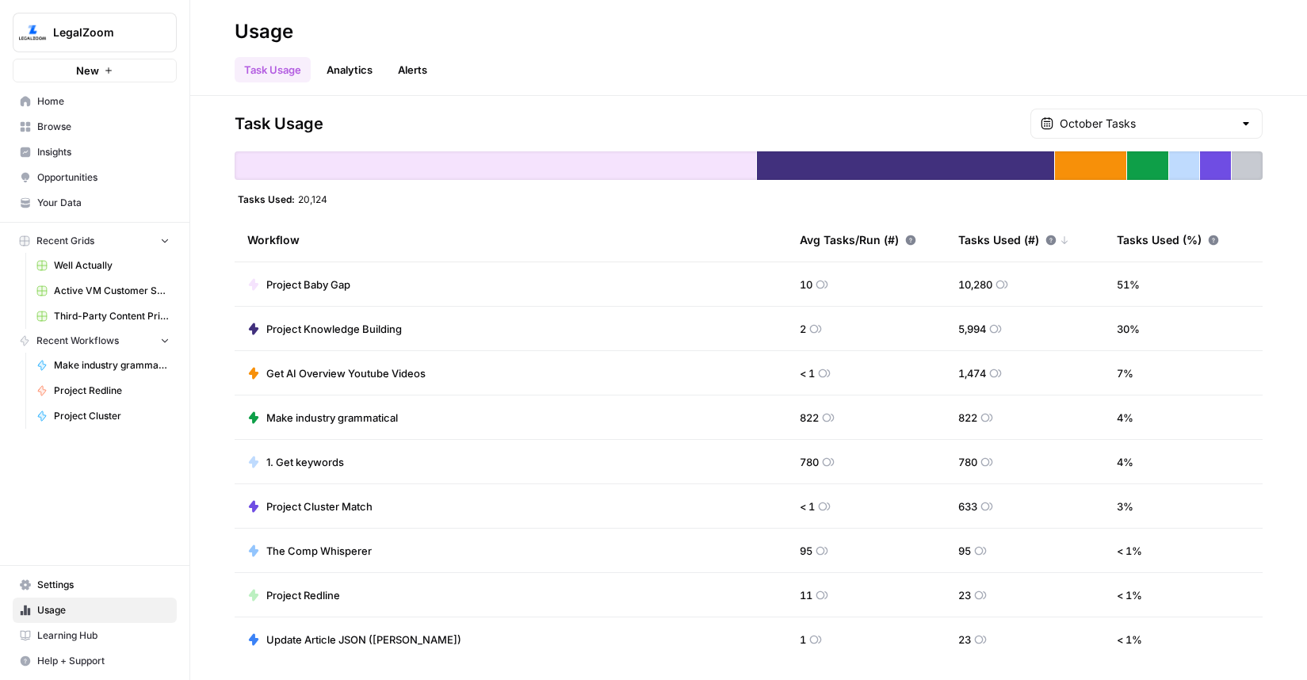
click at [101, 635] on span "Learning Hub" at bounding box center [103, 635] width 132 height 14
click at [98, 118] on link "Browse" at bounding box center [95, 126] width 164 height 25
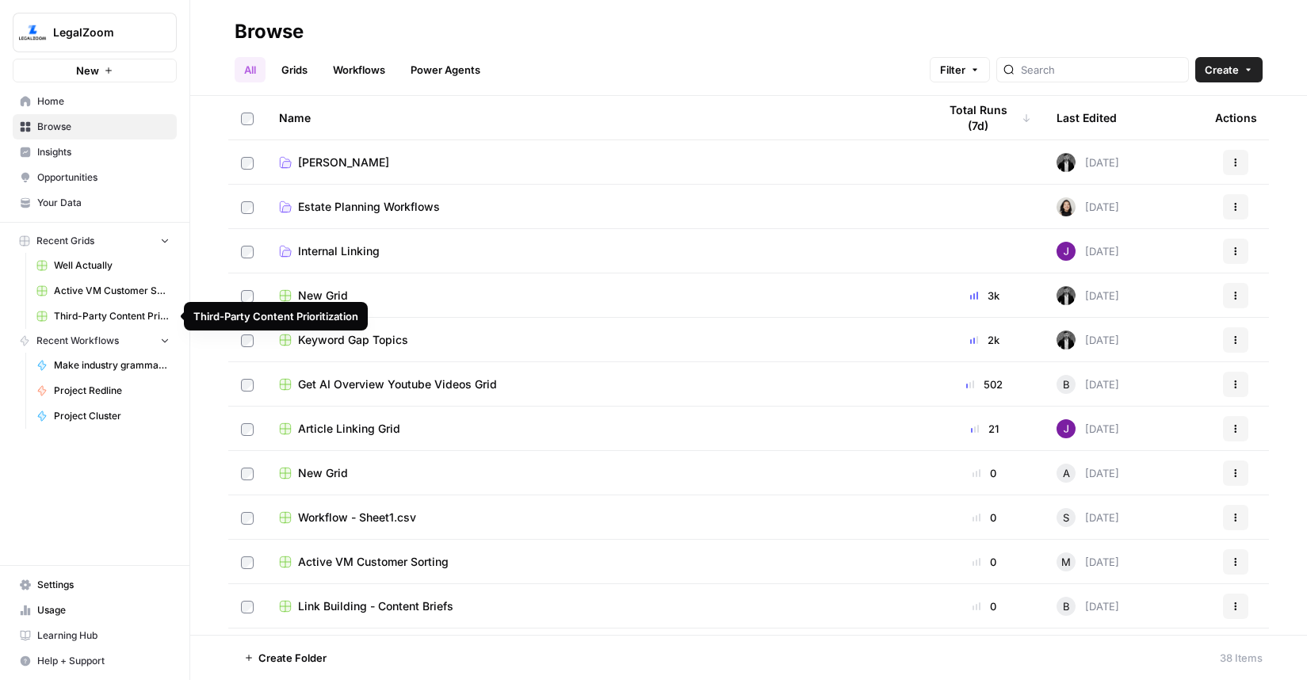
click at [164, 344] on icon "button" at bounding box center [164, 339] width 11 height 11
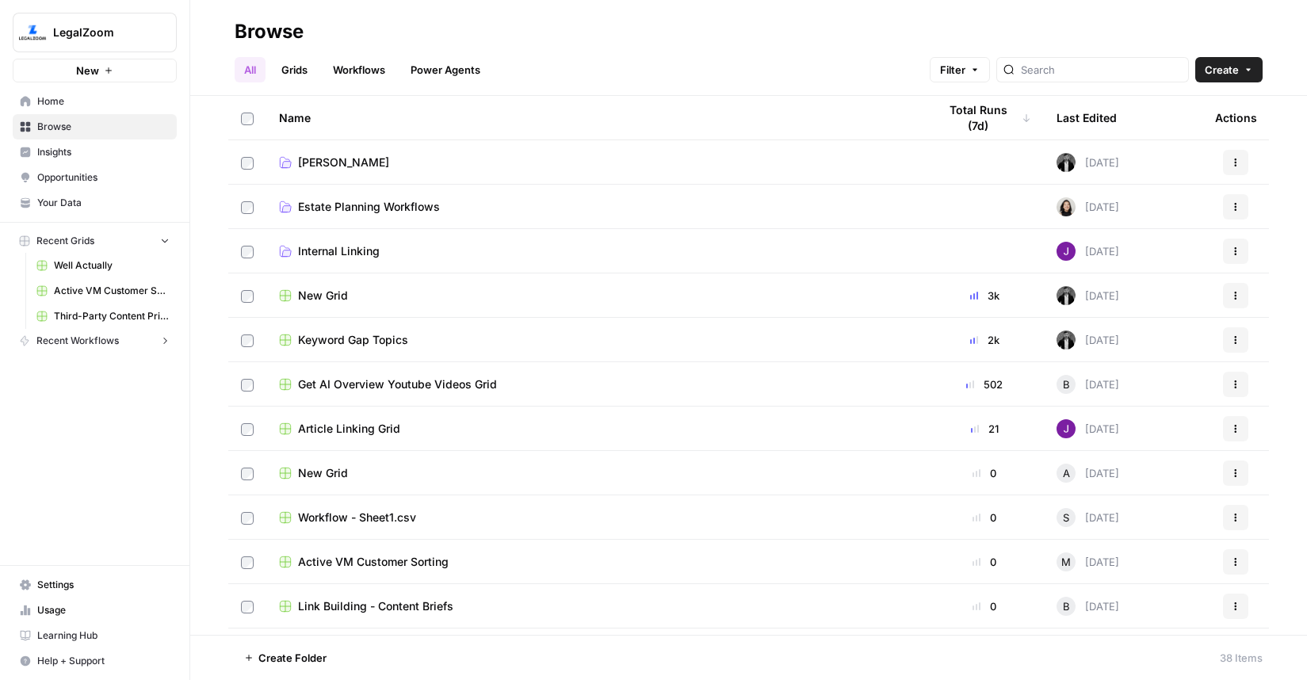
click at [162, 242] on icon "button" at bounding box center [164, 240] width 11 height 11
click at [72, 584] on span "Settings" at bounding box center [103, 585] width 132 height 14
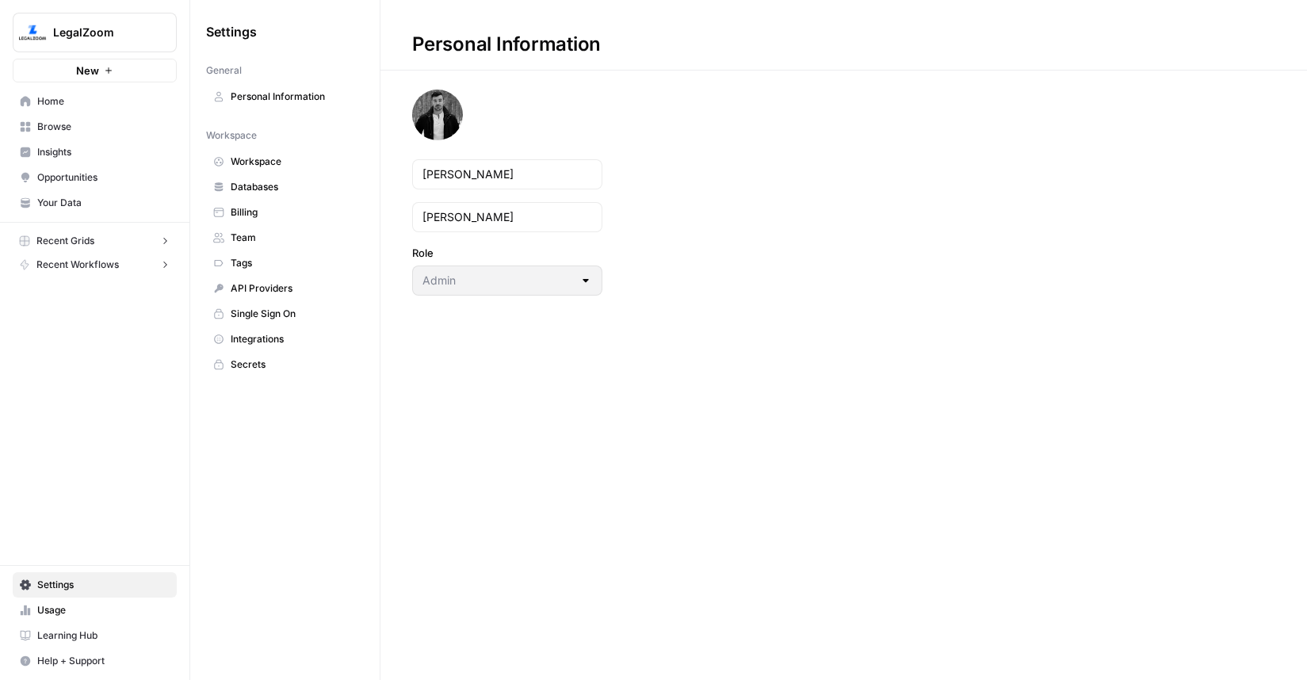
click at [285, 282] on span "API Providers" at bounding box center [294, 288] width 126 height 14
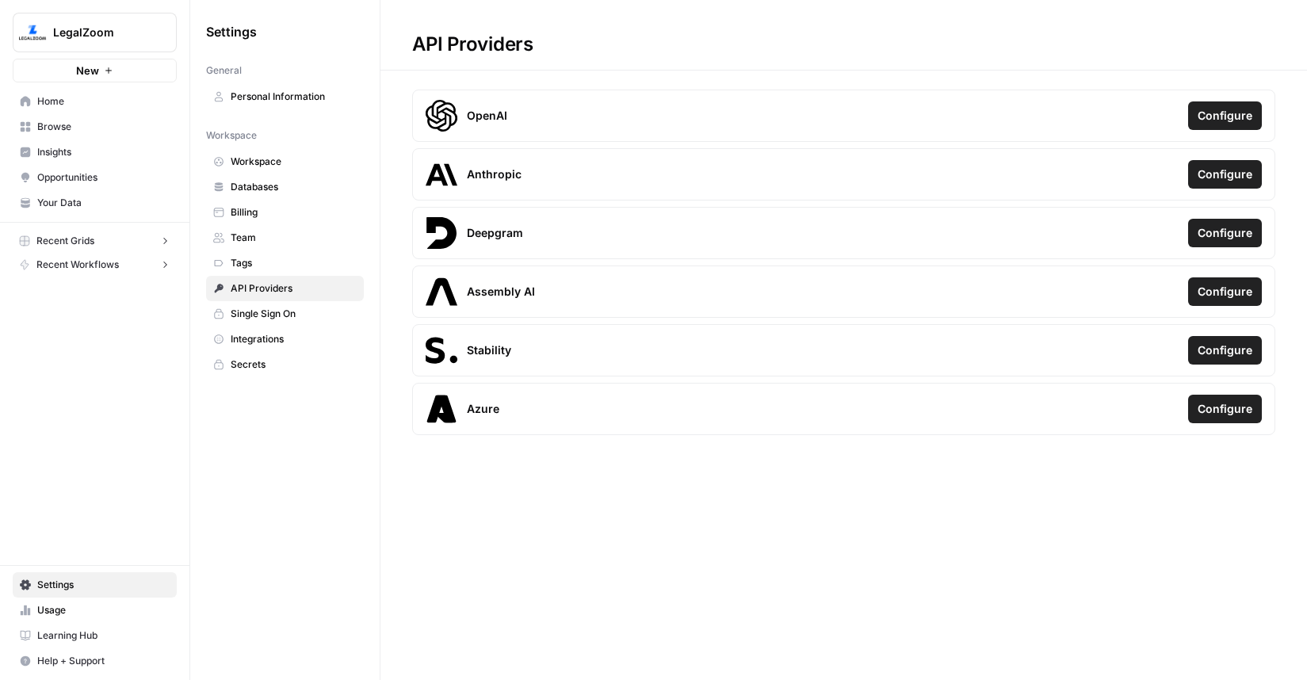
click at [280, 307] on span "Single Sign On" at bounding box center [294, 314] width 126 height 14
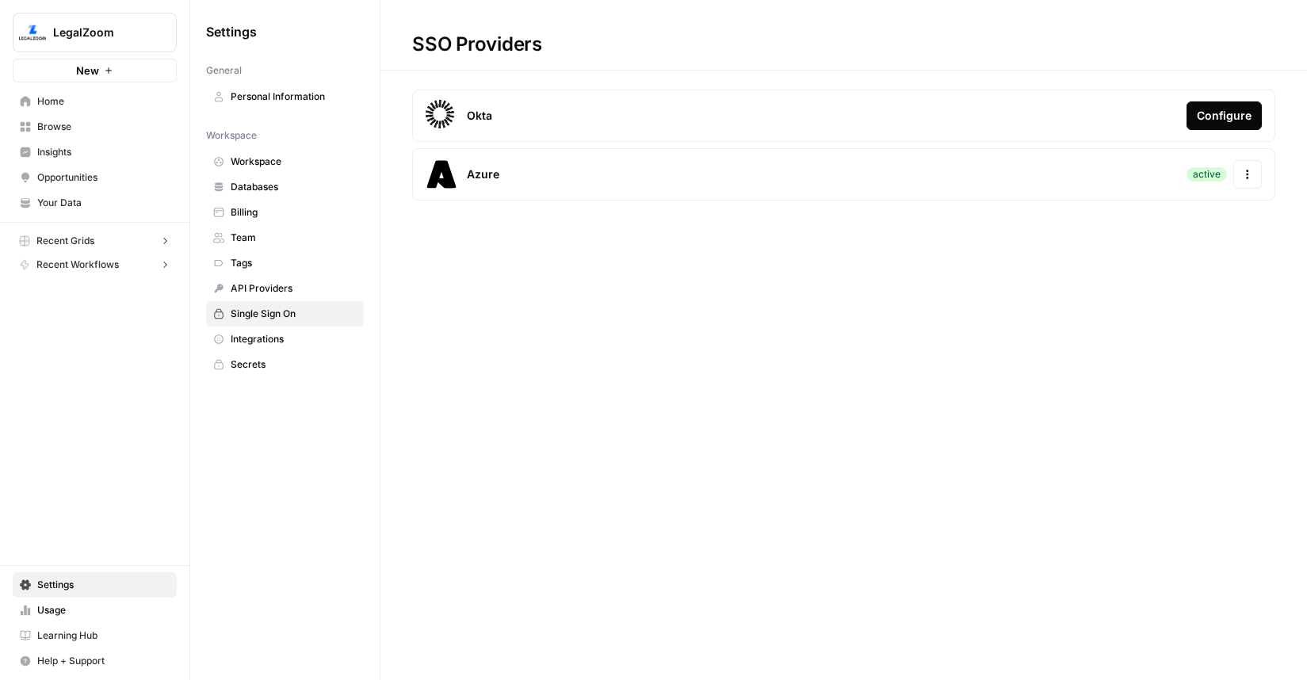
click at [270, 339] on span "Integrations" at bounding box center [294, 339] width 126 height 14
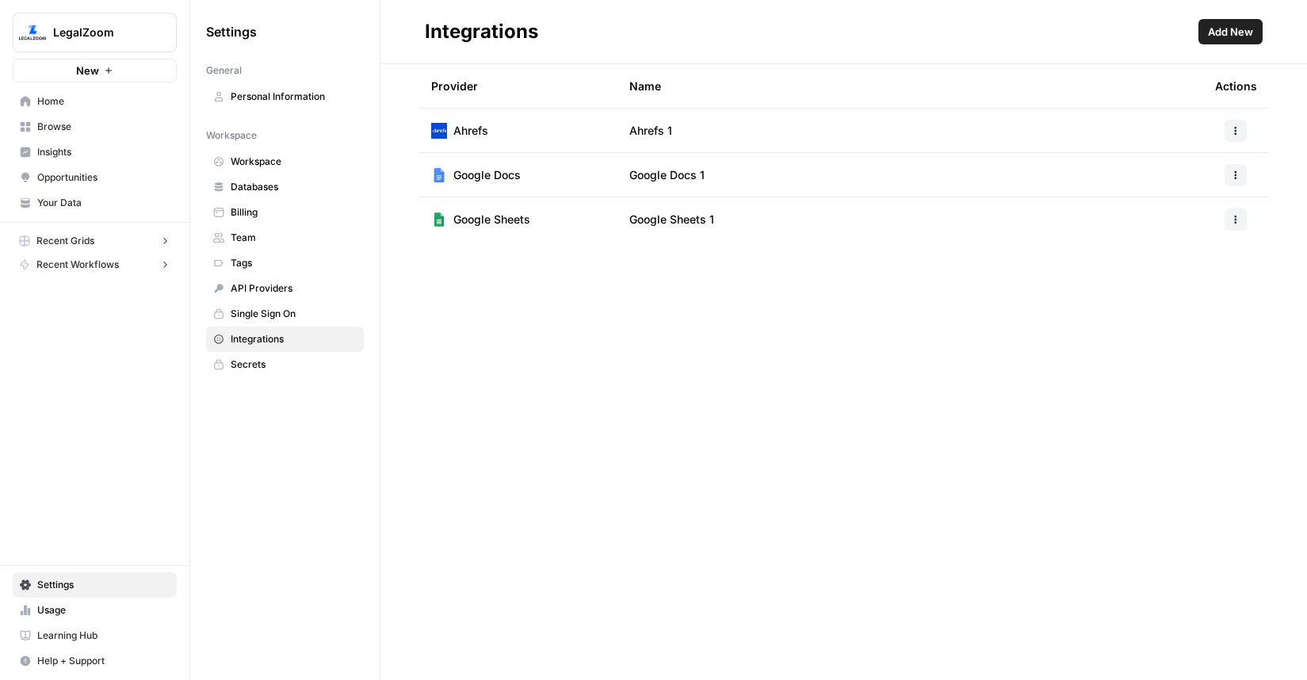
click at [1228, 24] on span "Add New" at bounding box center [1230, 32] width 45 height 16
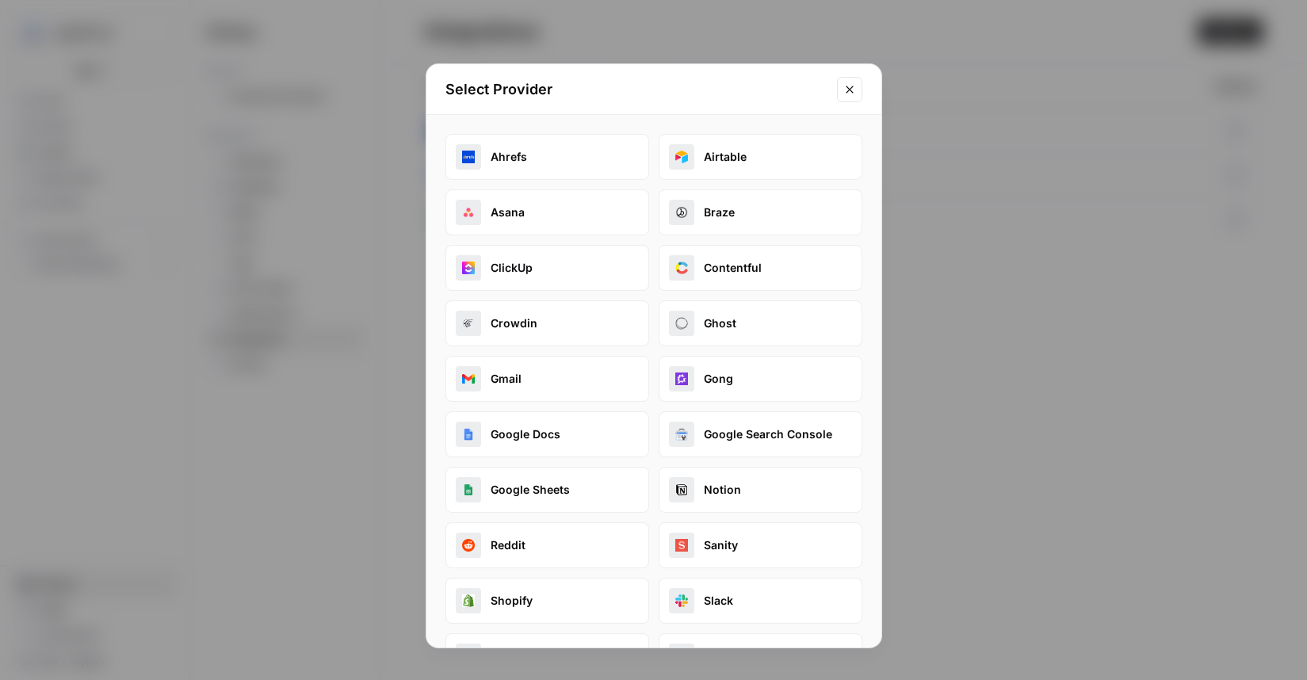
click at [851, 83] on icon "Close modal" at bounding box center [849, 89] width 13 height 13
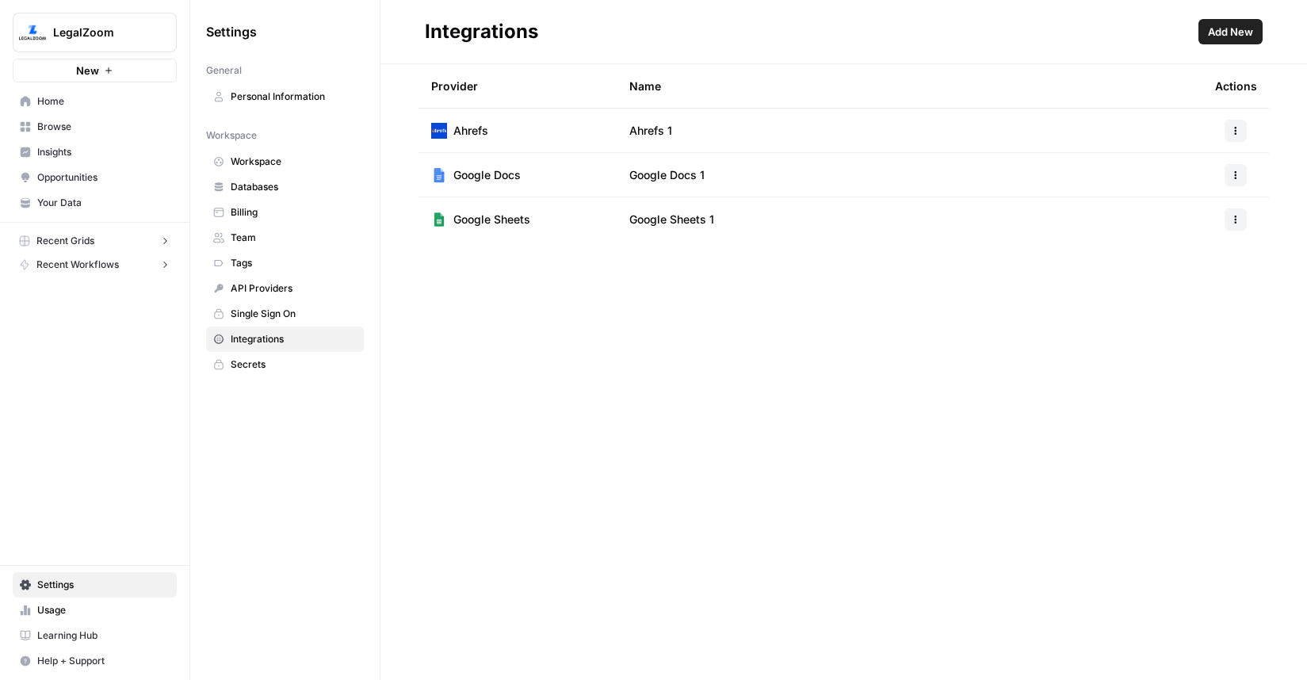
click at [284, 272] on link "Tags" at bounding box center [285, 262] width 158 height 25
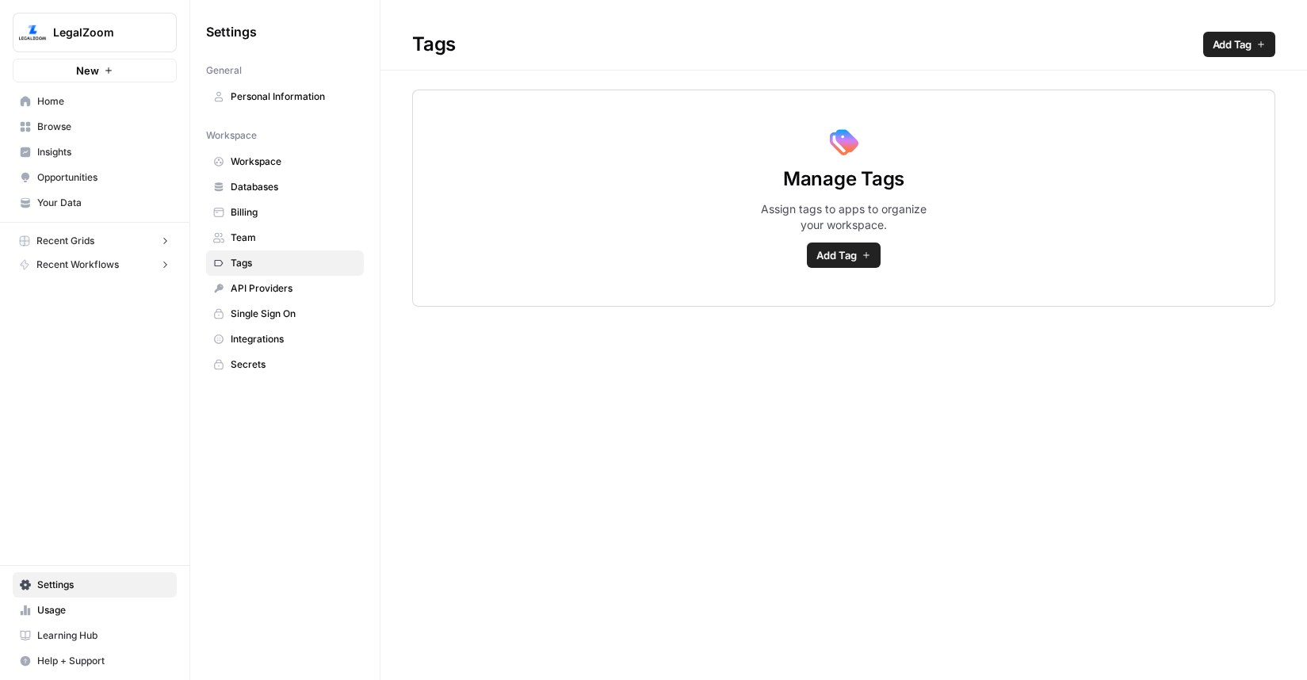
click at [277, 245] on link "Team" at bounding box center [285, 237] width 158 height 25
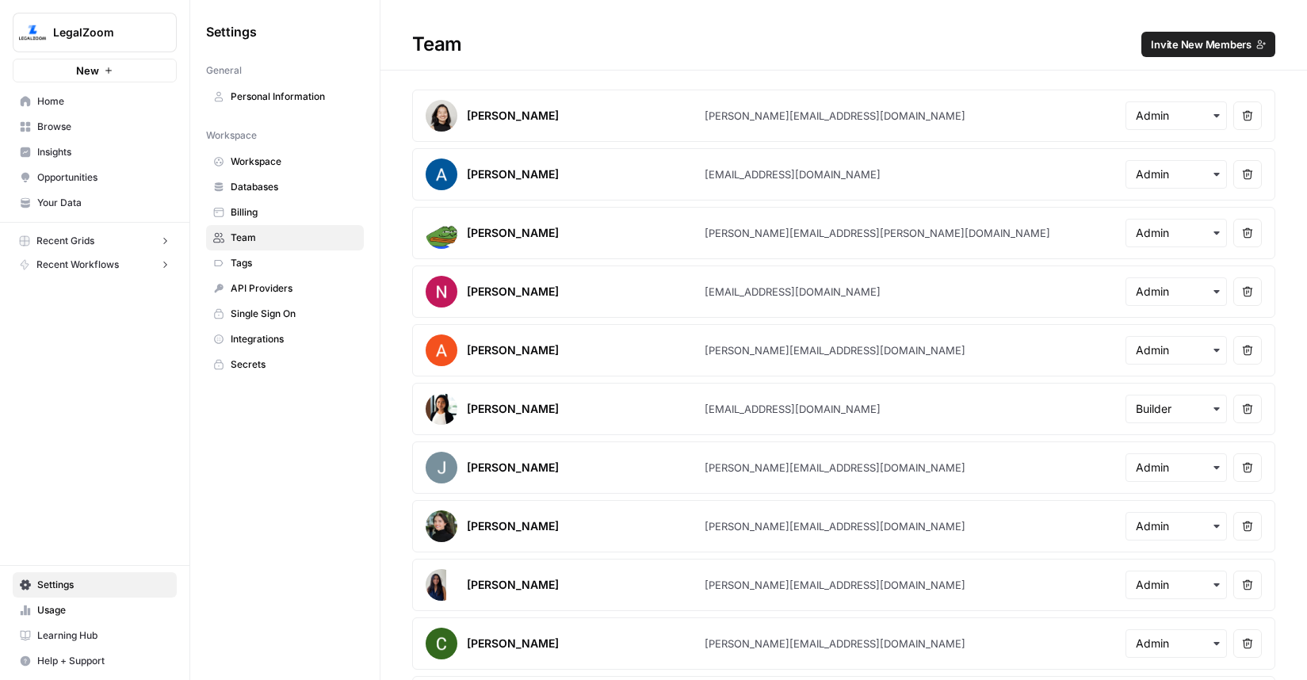
click at [273, 217] on span "Billing" at bounding box center [294, 212] width 126 height 14
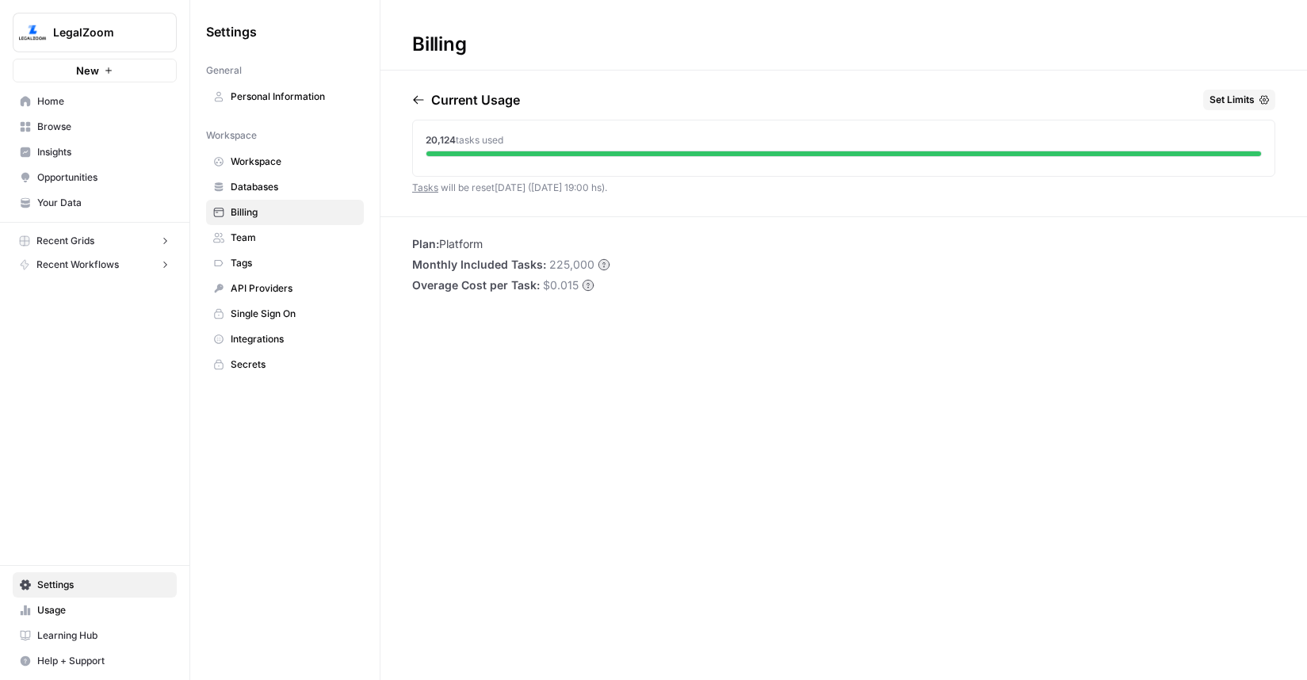
click at [263, 183] on span "Databases" at bounding box center [294, 187] width 126 height 14
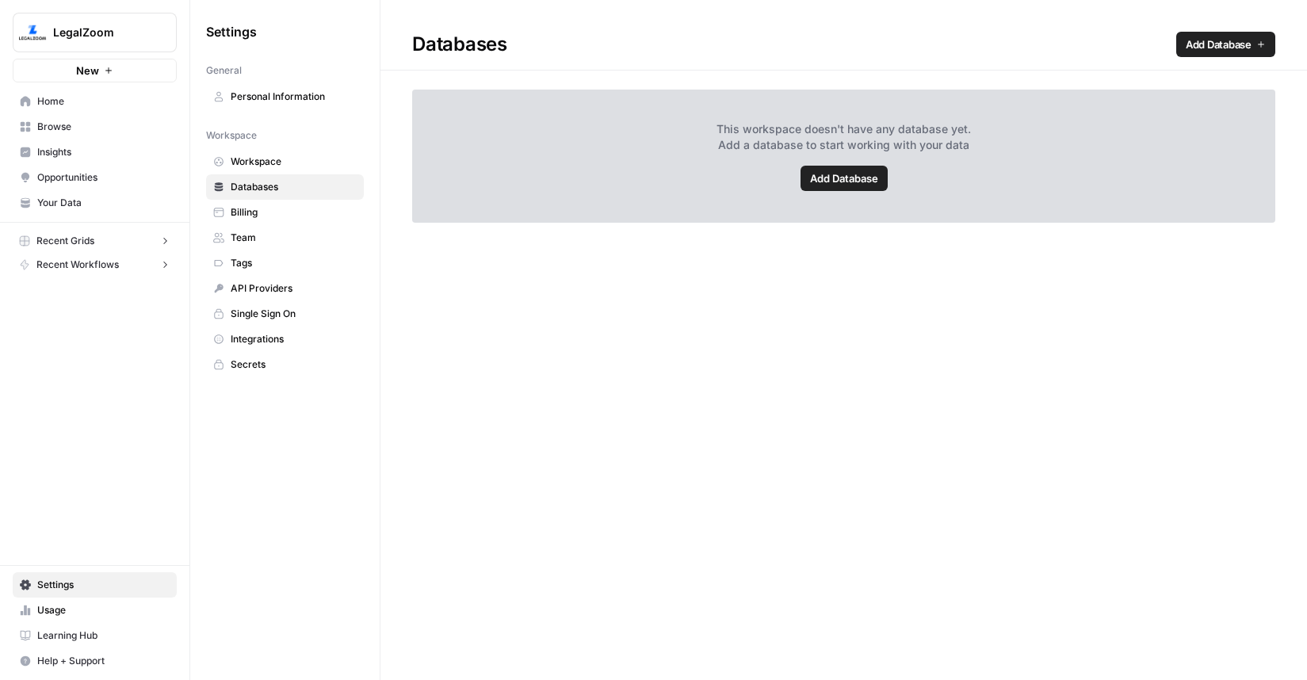
click at [249, 371] on span "Secrets" at bounding box center [294, 364] width 126 height 14
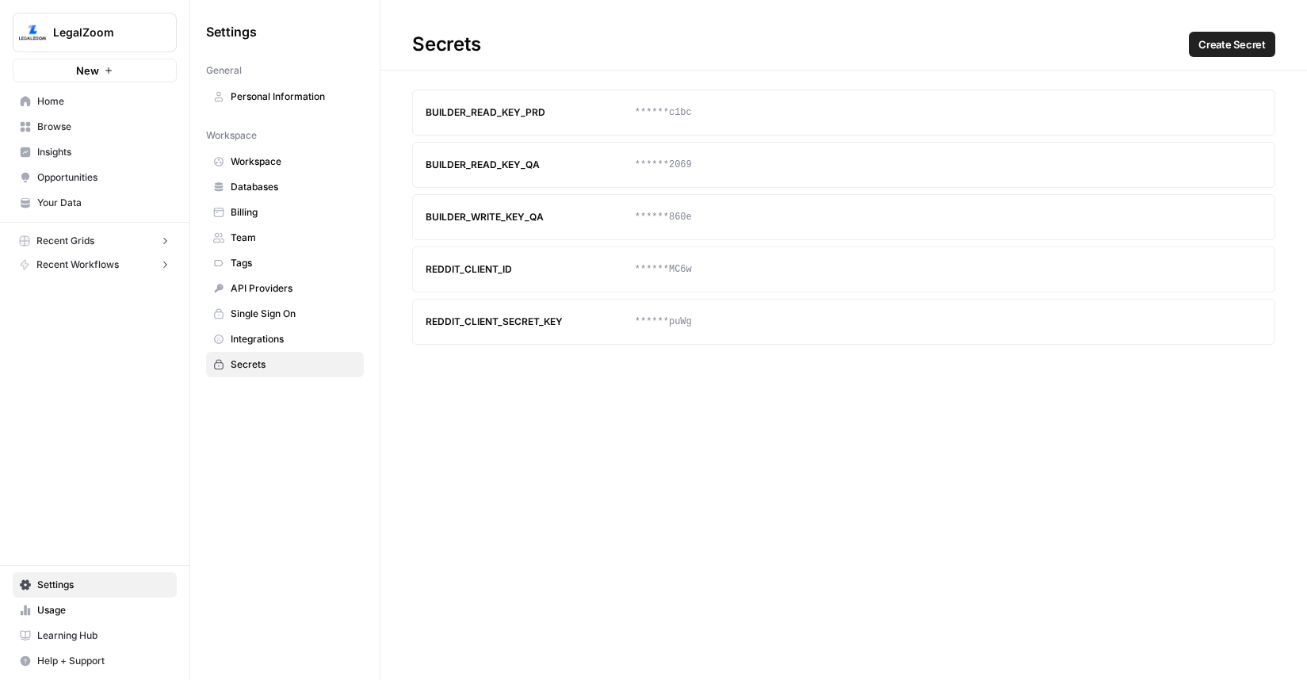
click at [260, 338] on span "Integrations" at bounding box center [294, 339] width 126 height 14
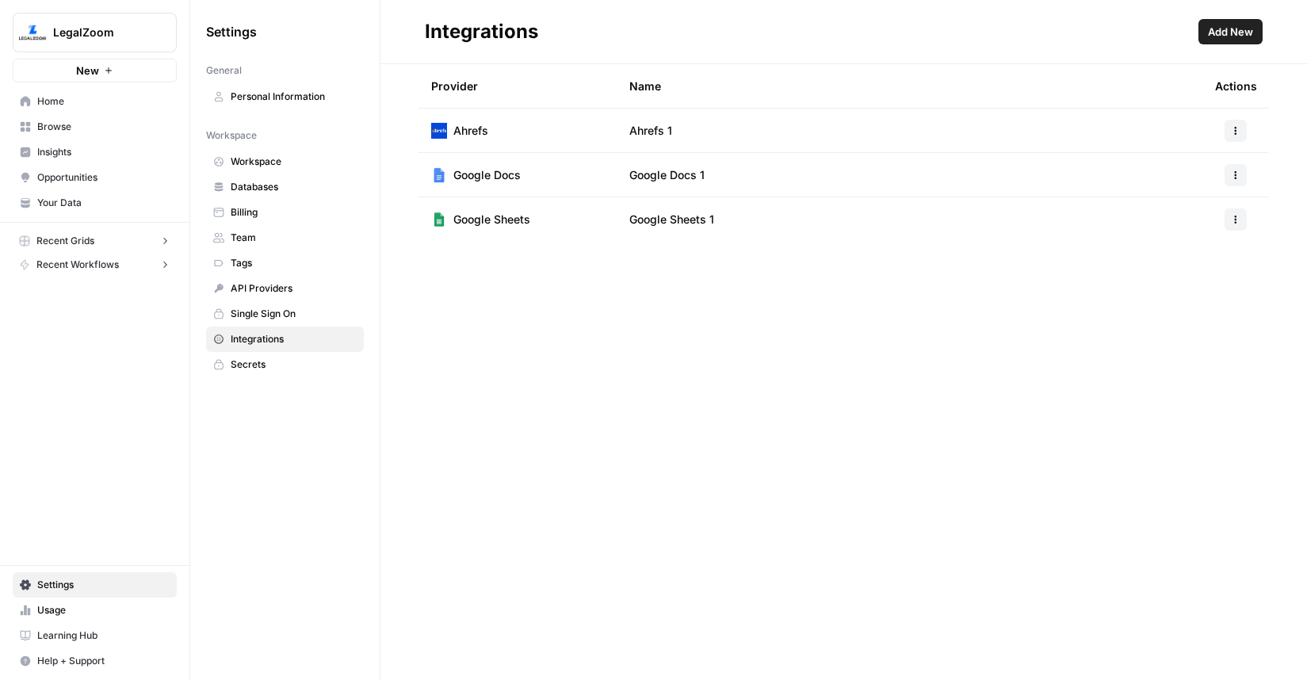
click at [261, 311] on span "Single Sign On" at bounding box center [294, 314] width 126 height 14
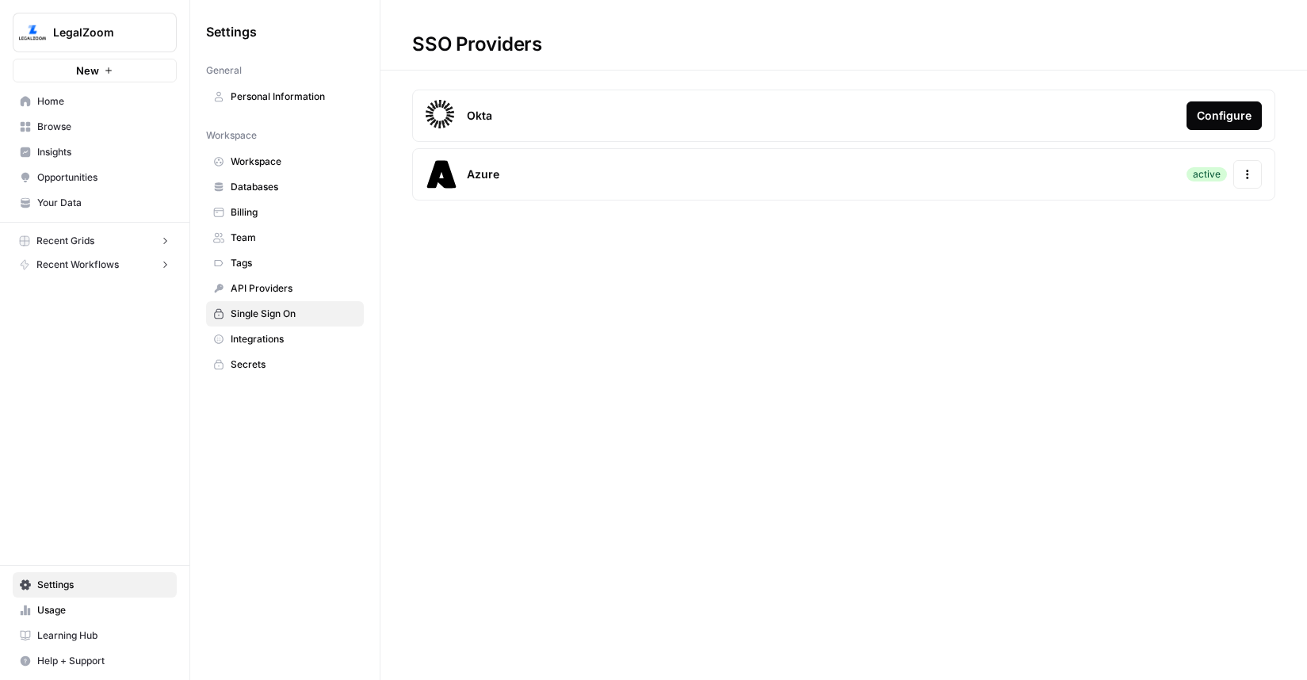
click at [264, 280] on link "API Providers" at bounding box center [285, 288] width 158 height 25
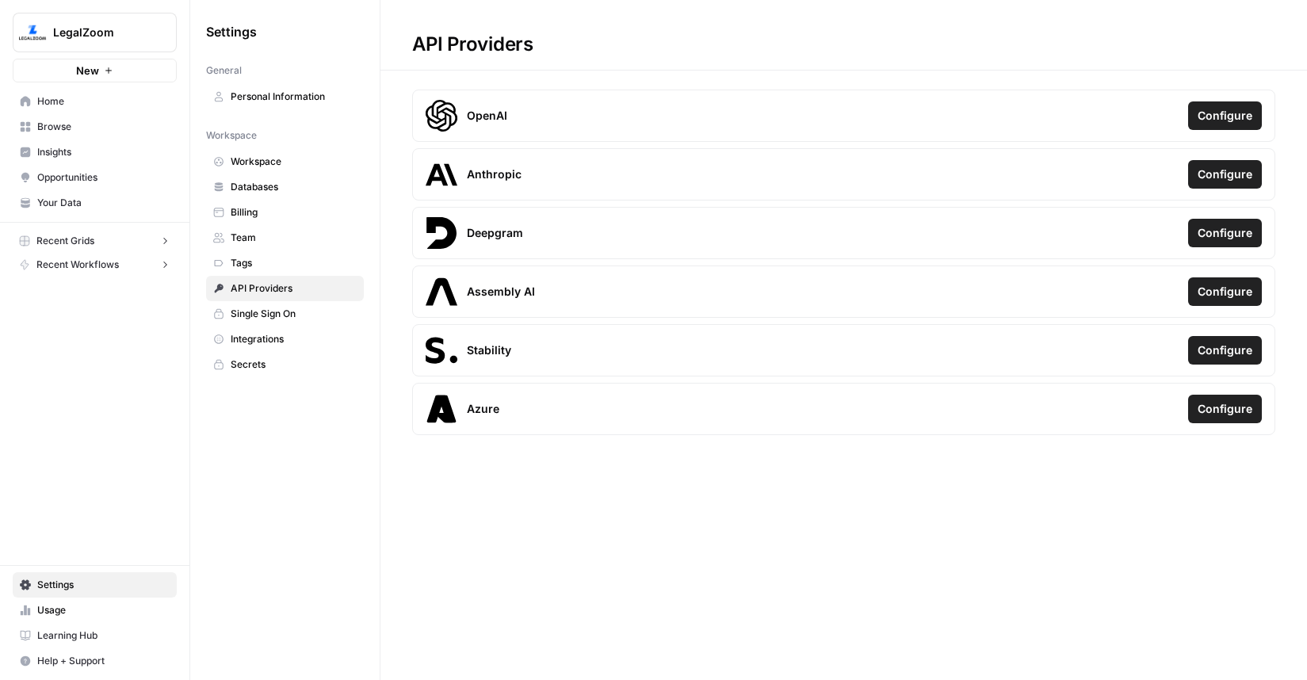
click at [250, 269] on span "Tags" at bounding box center [294, 263] width 126 height 14
